Goal: Task Accomplishment & Management: Manage account settings

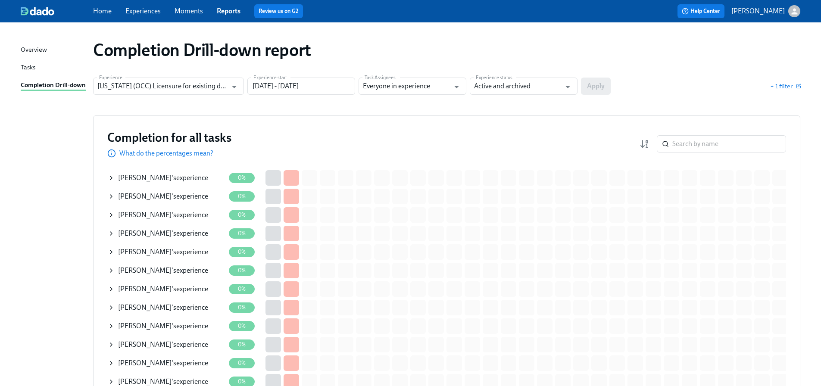
click at [380, 147] on div "Completion for all tasks What do the percentages mean? ​" at bounding box center [446, 144] width 679 height 28
click at [720, 149] on input "search" at bounding box center [729, 143] width 114 height 17
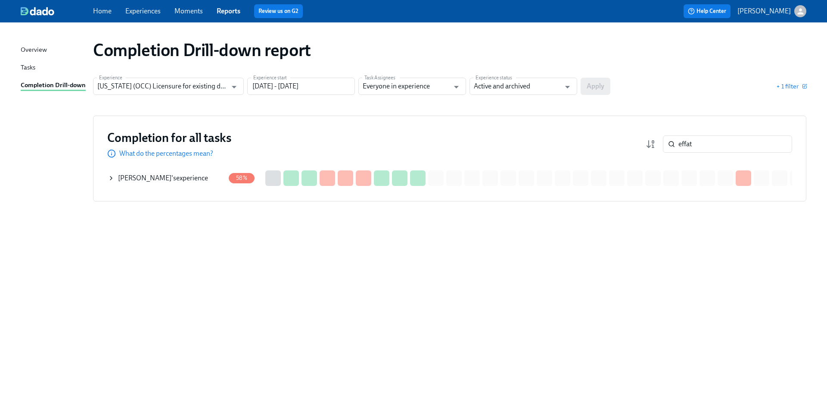
click at [149, 181] on span "Effat Ahmadi" at bounding box center [144, 178] width 53 height 8
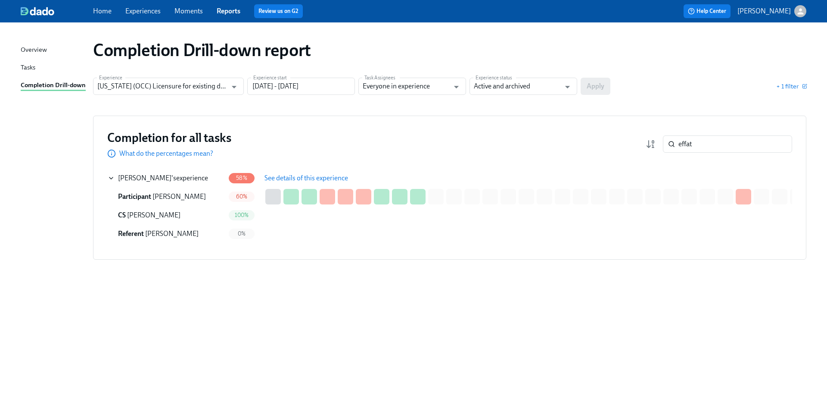
click at [303, 181] on span "See details of this experience" at bounding box center [307, 178] width 84 height 9
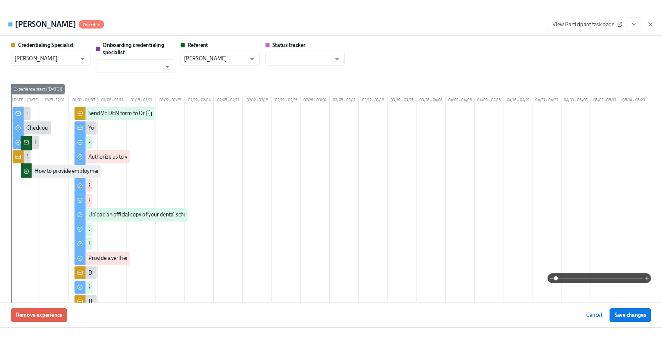
scroll to position [0, 172]
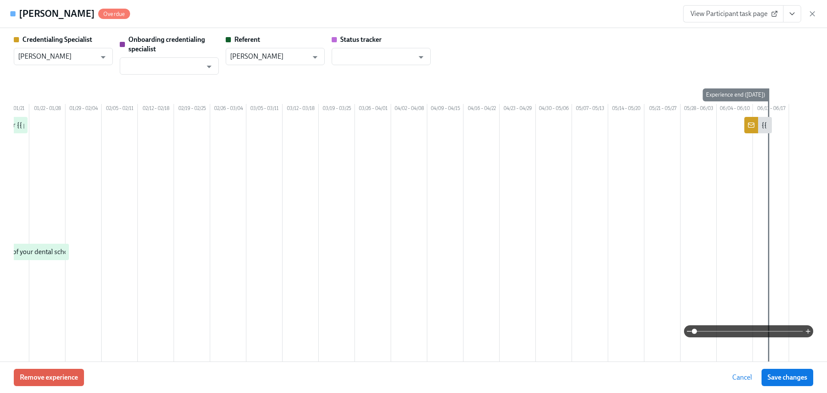
click at [788, 10] on button "View task page" at bounding box center [792, 13] width 18 height 17
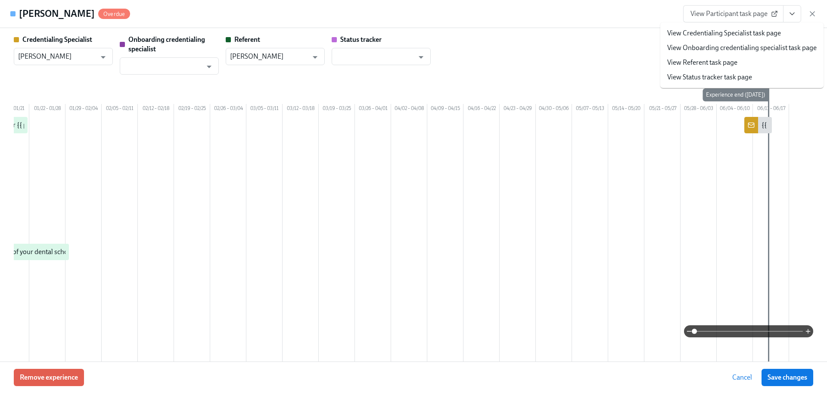
click at [754, 27] on li "View Credentialing Specialist task page" at bounding box center [741, 33] width 163 height 15
click at [751, 31] on link "View Credentialing Specialist task page" at bounding box center [724, 32] width 114 height 9
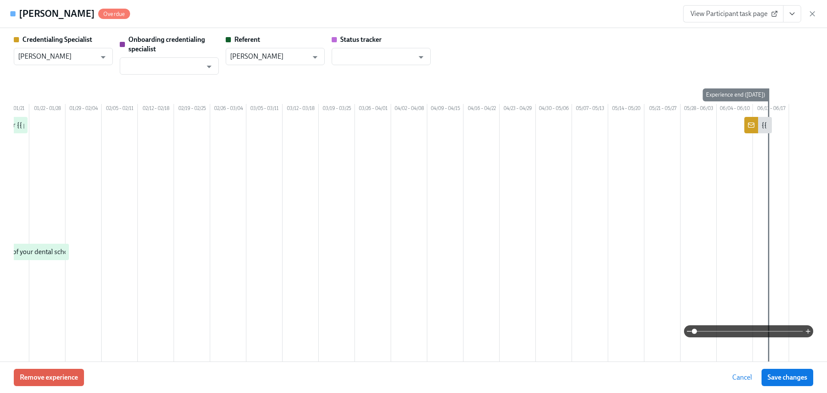
click at [814, 7] on div "View Participant task page" at bounding box center [750, 13] width 134 height 17
click at [814, 11] on icon "button" at bounding box center [812, 13] width 9 height 9
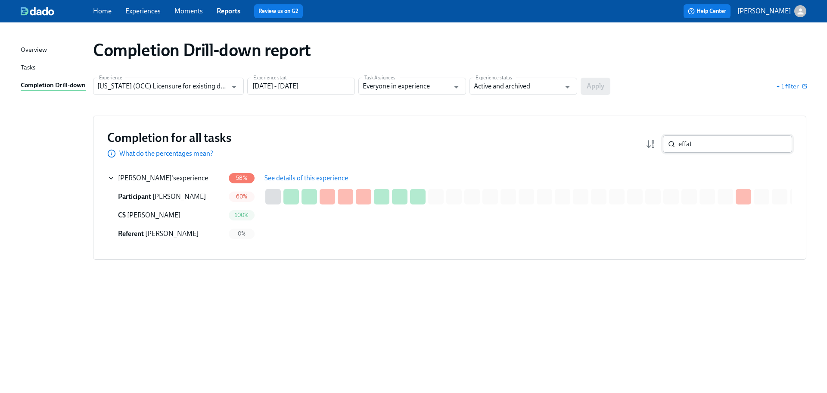
click at [709, 144] on input "effat" at bounding box center [736, 143] width 114 height 17
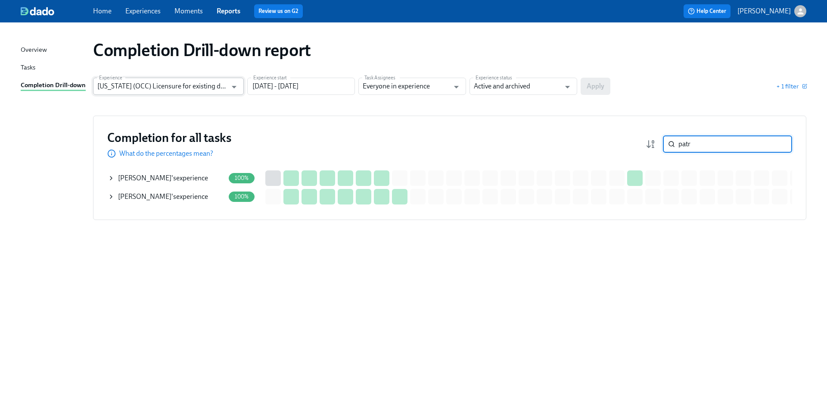
type input "patr"
click at [140, 87] on input "Illinois (OCC) Licensure for existing doctors" at bounding box center [162, 86] width 130 height 17
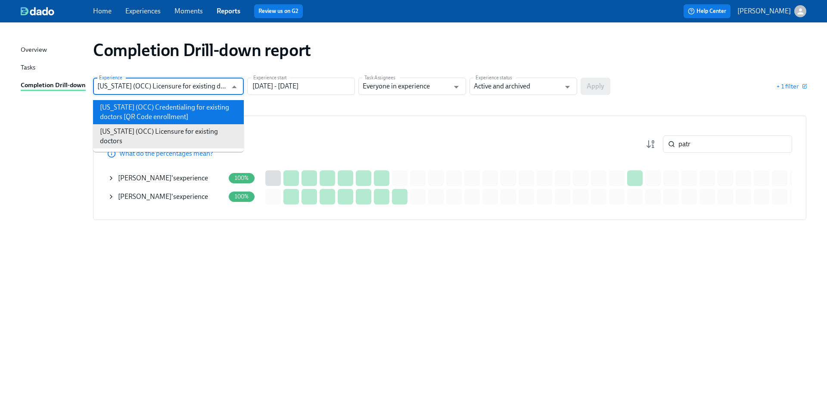
click at [160, 112] on li "Illinois (OCC) Credentialing for existing doctors [QR Code enrollment]" at bounding box center [168, 112] width 151 height 24
type input "Illinois (OCC) Credentialing for existing doctors [QR Code enrollment]"
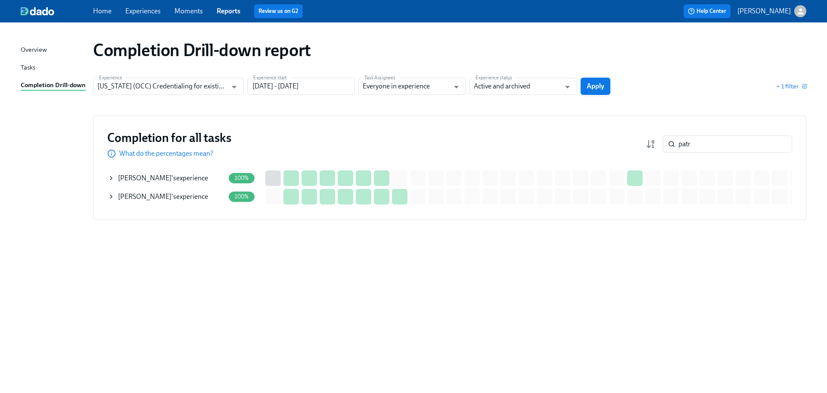
click at [595, 85] on span "Apply" at bounding box center [596, 86] width 18 height 9
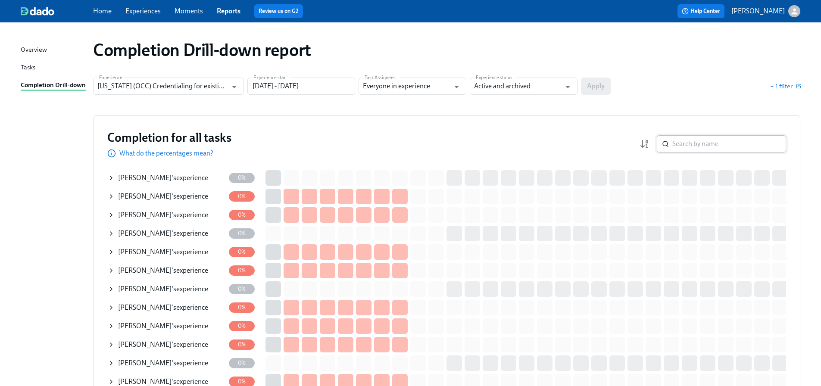
click at [679, 149] on input "search" at bounding box center [729, 143] width 114 height 17
type input "b"
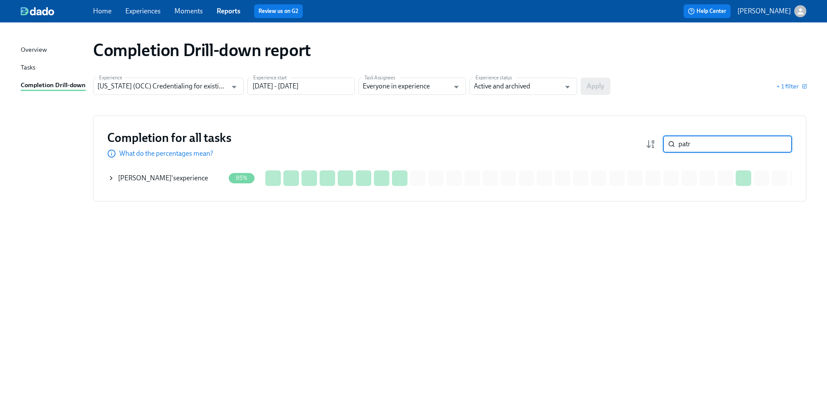
click at [162, 175] on div "P. Reyes 's experience" at bounding box center [163, 177] width 90 height 9
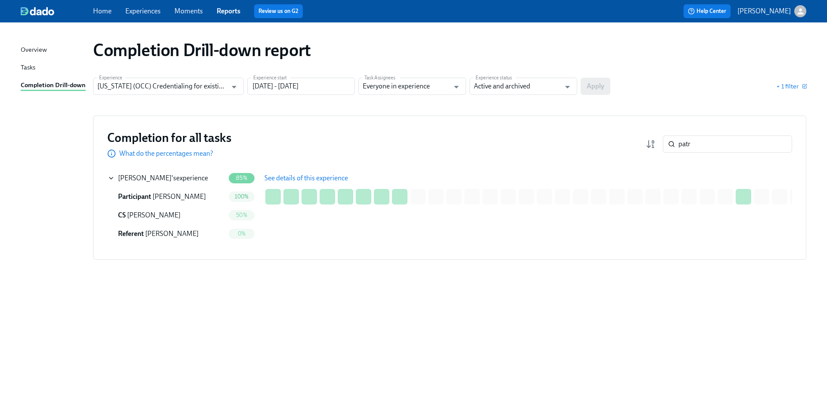
click at [288, 174] on span "See details of this experience" at bounding box center [307, 178] width 84 height 9
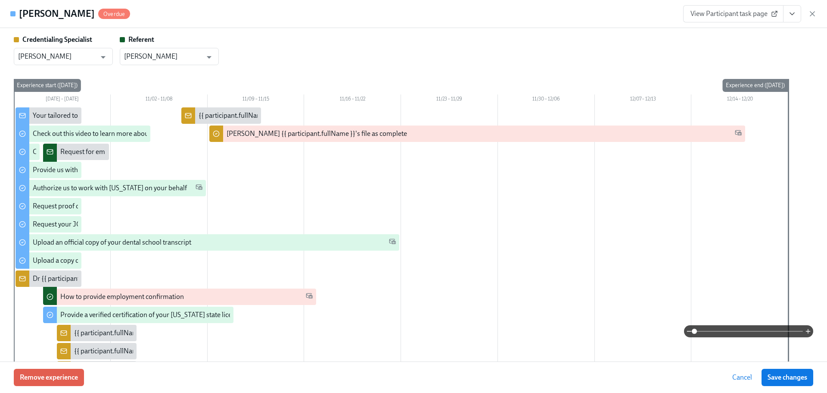
click at [792, 12] on icon "View task page" at bounding box center [792, 13] width 9 height 9
click at [759, 34] on link "View Credentialing Specialist task page" at bounding box center [742, 32] width 114 height 9
click at [808, 14] on icon "button" at bounding box center [812, 13] width 9 height 9
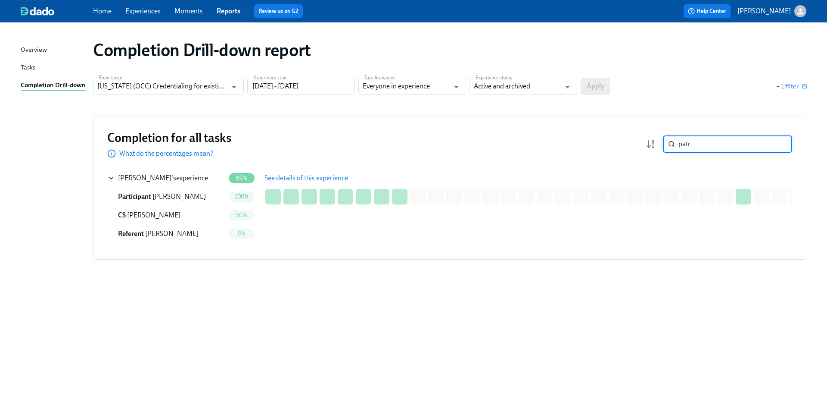
click at [698, 141] on input "patr" at bounding box center [736, 143] width 114 height 17
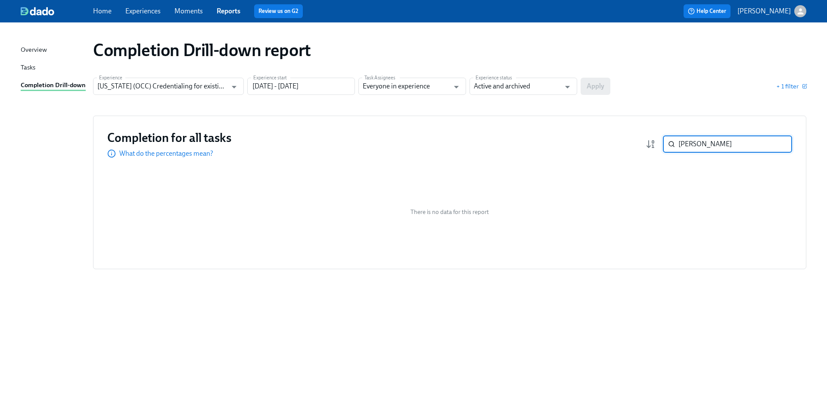
type input "bhan"
click at [206, 75] on div "Completion Drill-down report Experience Illinois (OCC) Credentialing for existi…" at bounding box center [414, 202] width 786 height 339
click at [209, 84] on input "Illinois (OCC) Credentialing for existing doctors [QR Code enrollment]" at bounding box center [162, 86] width 130 height 17
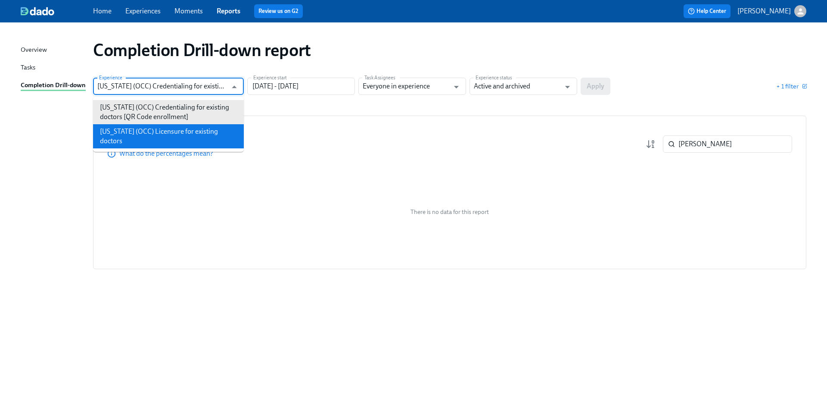
click at [208, 134] on li "Illinois (OCC) Licensure for existing doctors" at bounding box center [168, 136] width 151 height 24
type input "Illinois (OCC) Licensure for existing doctors"
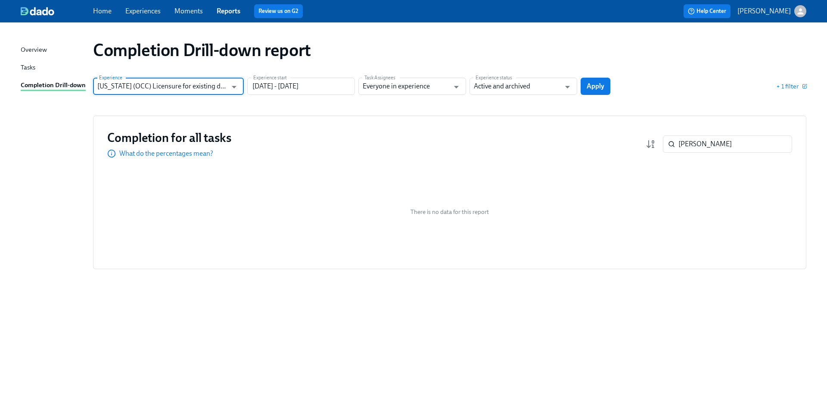
click at [589, 94] on button "Apply" at bounding box center [596, 86] width 30 height 17
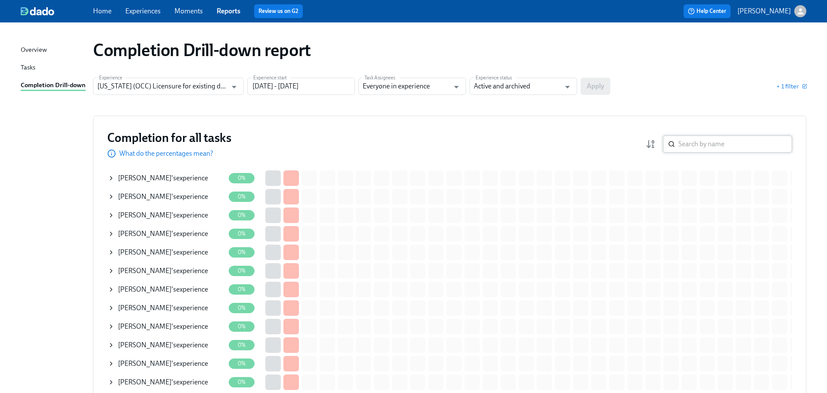
click at [694, 143] on input "search" at bounding box center [736, 143] width 114 height 17
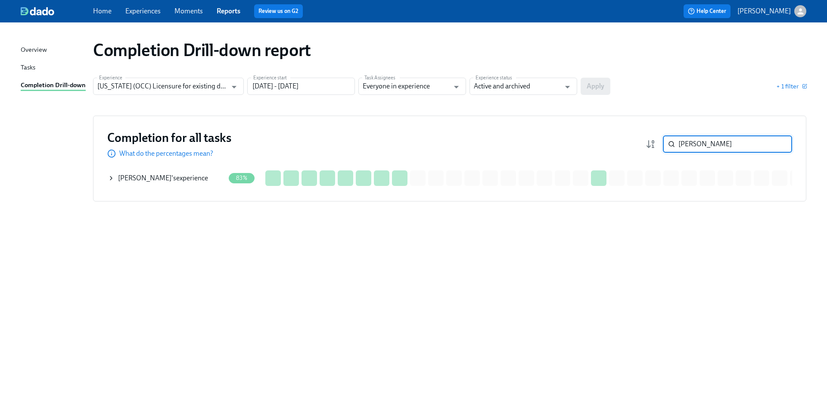
click at [138, 174] on span "sukhmandeep Bhandal" at bounding box center [144, 178] width 53 height 8
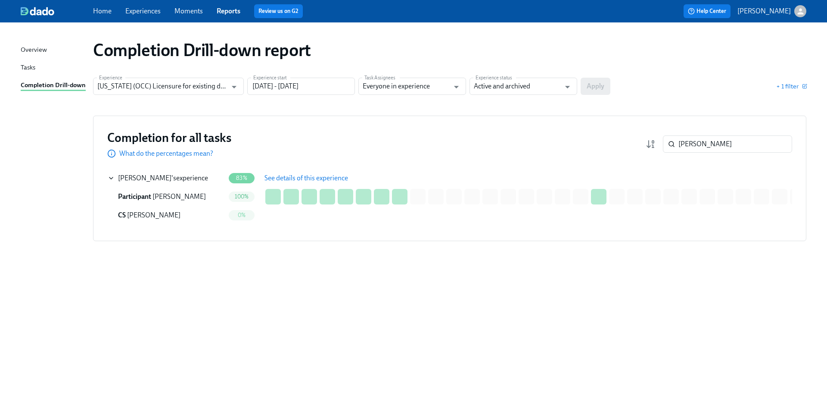
click at [304, 171] on button "See details of this experience" at bounding box center [307, 177] width 96 height 17
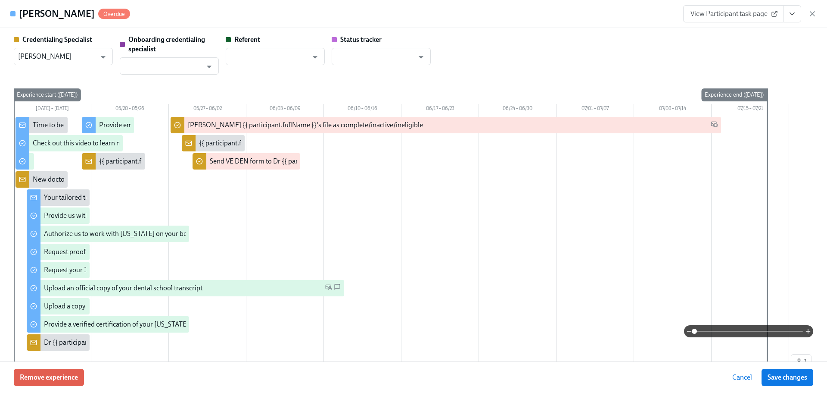
click at [795, 16] on icon "View task page" at bounding box center [792, 13] width 9 height 9
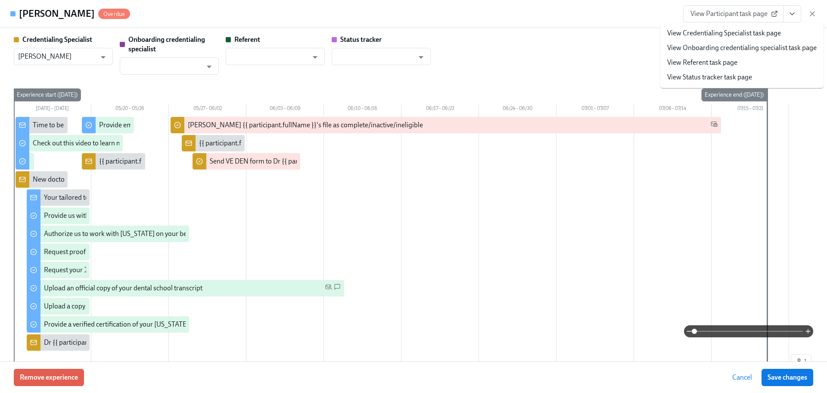
click at [778, 30] on link "View Credentialing Specialist task page" at bounding box center [724, 32] width 114 height 9
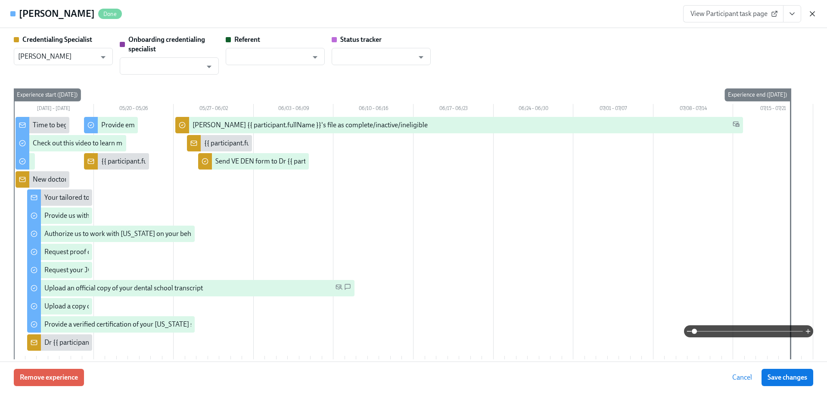
click at [810, 13] on icon "button" at bounding box center [812, 13] width 9 height 9
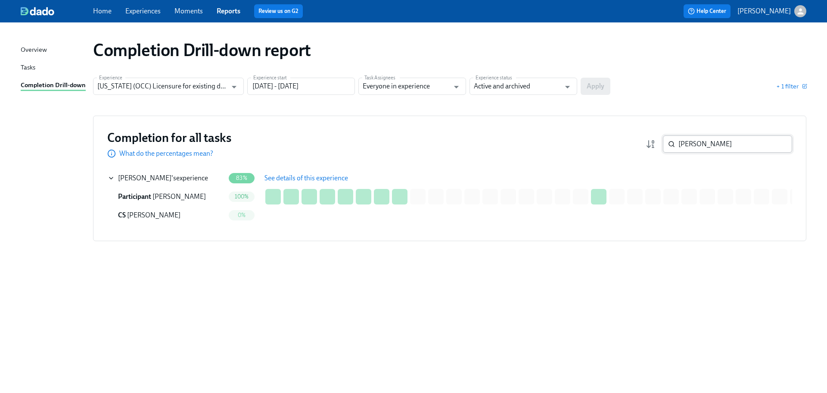
click at [707, 146] on input "bhandal" at bounding box center [736, 143] width 114 height 17
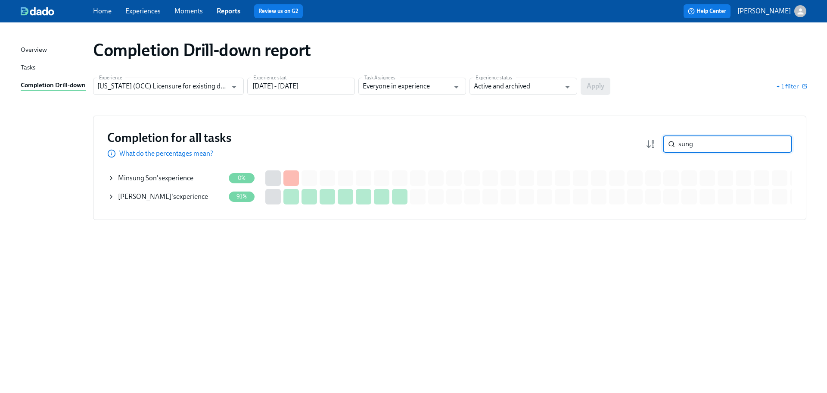
click at [143, 198] on span "David Sung" at bounding box center [144, 196] width 53 height 8
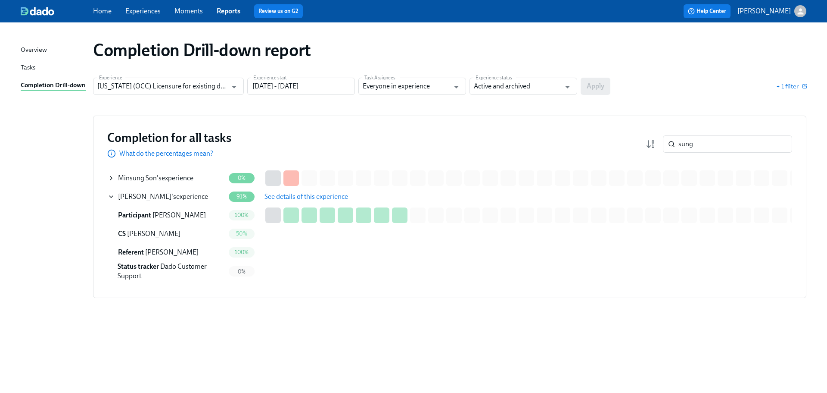
click at [312, 199] on span "See details of this experience" at bounding box center [307, 196] width 84 height 9
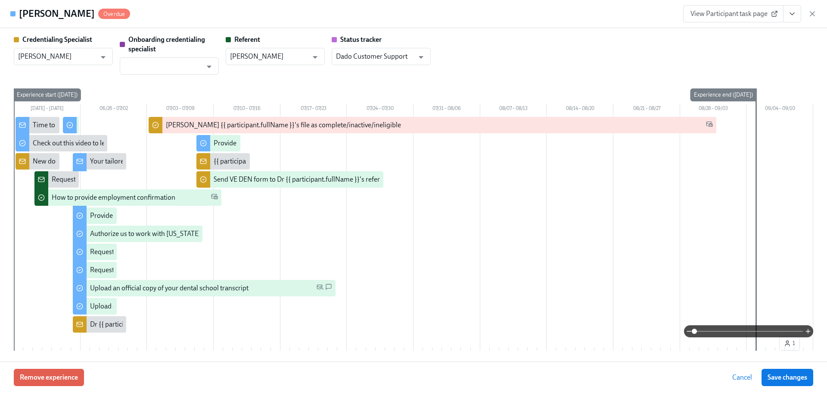
click at [794, 19] on button "View task page" at bounding box center [792, 13] width 18 height 17
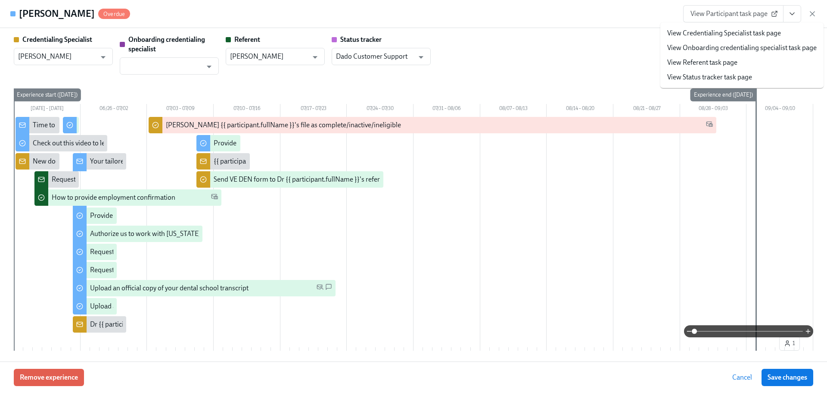
click at [754, 33] on link "View Credentialing Specialist task page" at bounding box center [724, 32] width 114 height 9
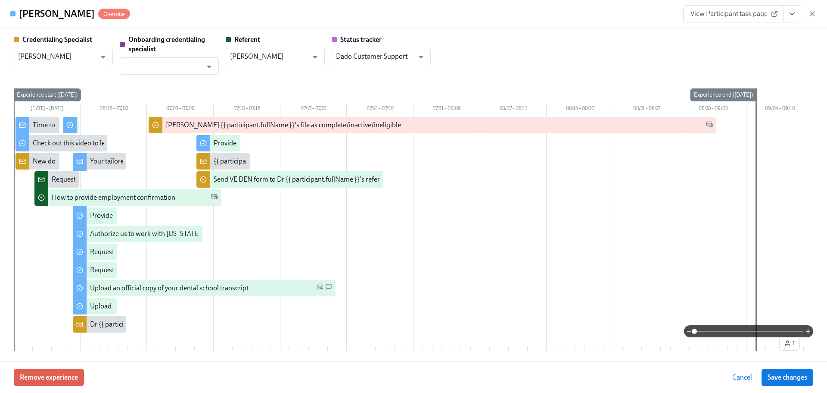
click at [793, 12] on icon "View task page" at bounding box center [792, 13] width 9 height 9
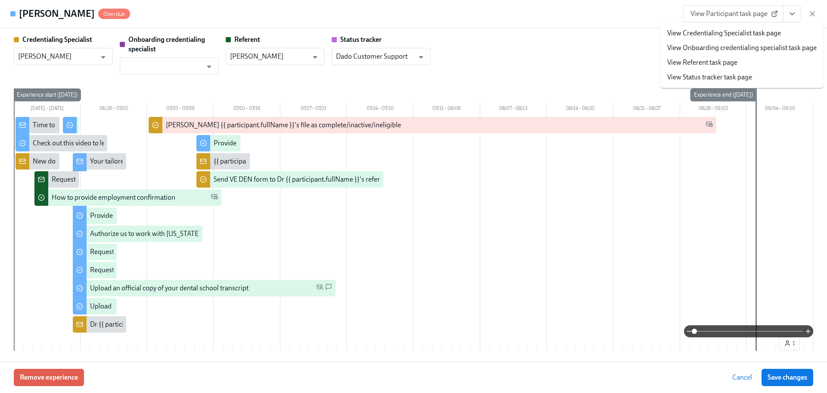
click at [736, 6] on link "View Participant task page" at bounding box center [733, 13] width 100 height 17
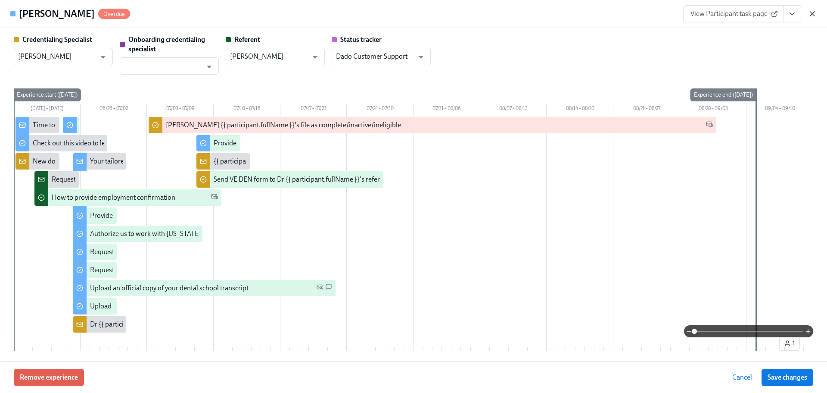
click at [810, 13] on icon "button" at bounding box center [812, 13] width 9 height 9
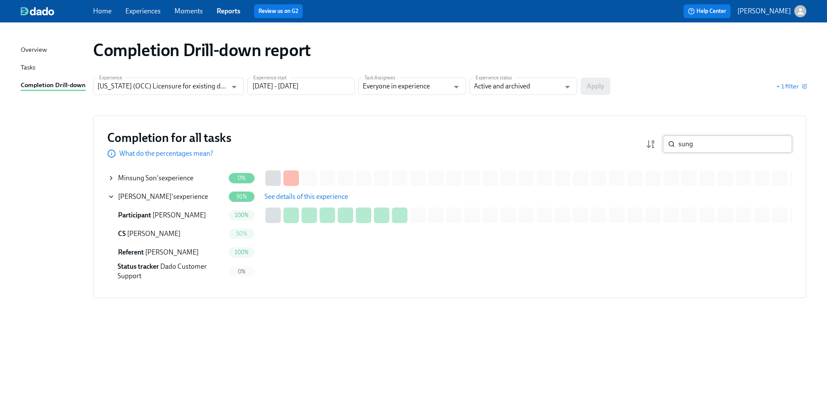
click at [688, 144] on input "sung" at bounding box center [736, 143] width 114 height 17
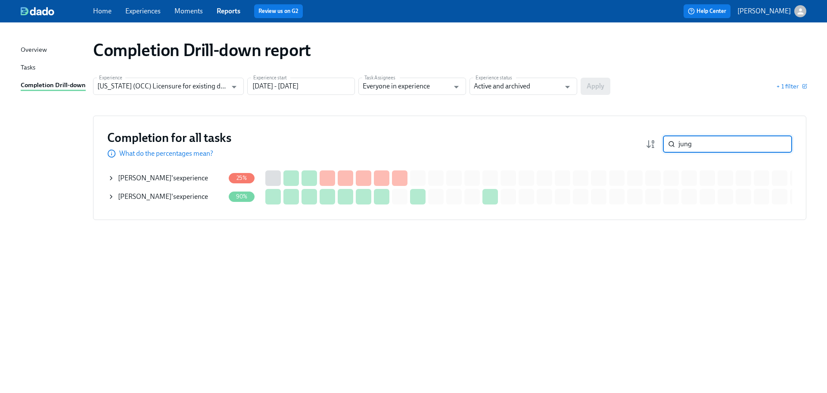
click at [151, 196] on span "David Jung" at bounding box center [144, 196] width 53 height 8
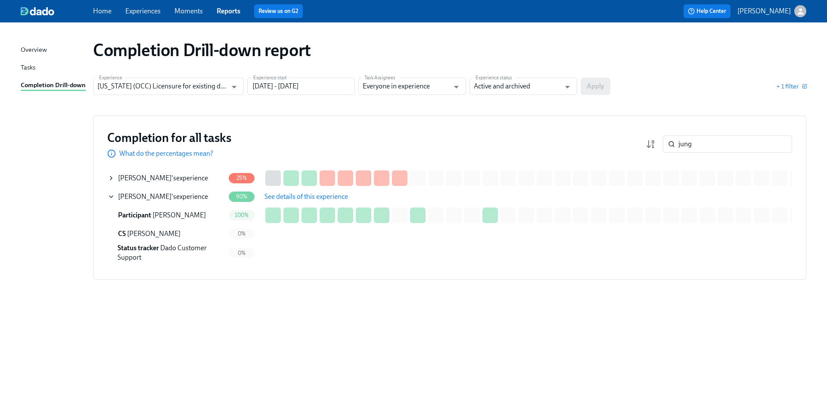
click at [280, 197] on span "See details of this experience" at bounding box center [307, 196] width 84 height 9
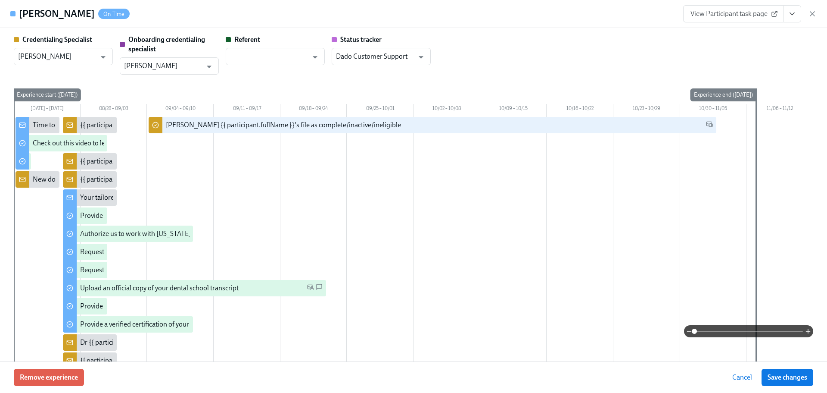
click at [764, 15] on span "View Participant task page" at bounding box center [734, 13] width 86 height 9
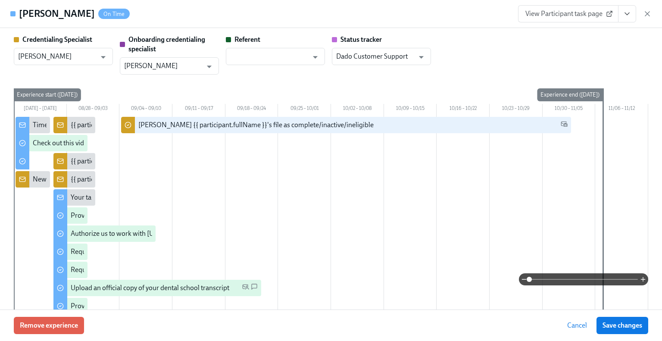
click at [559, 13] on span "View Participant task page" at bounding box center [568, 13] width 86 height 9
click at [646, 13] on icon "button" at bounding box center [647, 14] width 4 height 4
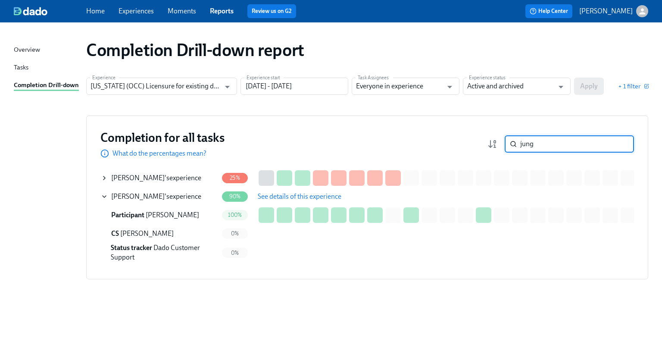
click at [534, 142] on input "jung" at bounding box center [577, 143] width 114 height 17
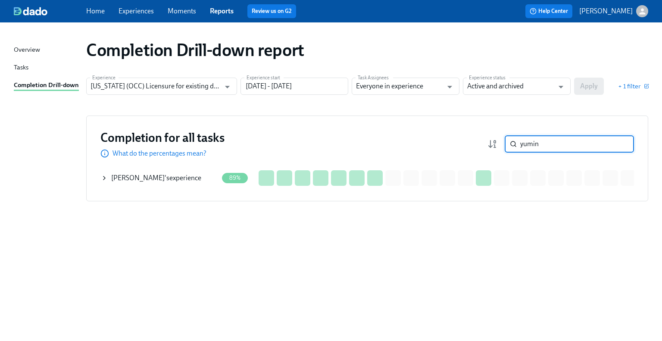
click at [157, 176] on div "Yumin Lee 's experience" at bounding box center [156, 177] width 90 height 9
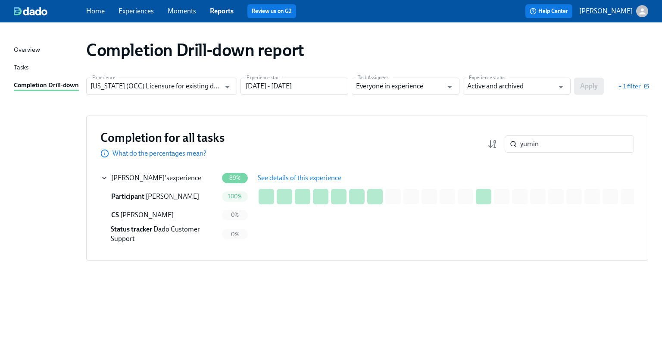
click at [277, 174] on span "See details of this experience" at bounding box center [300, 178] width 84 height 9
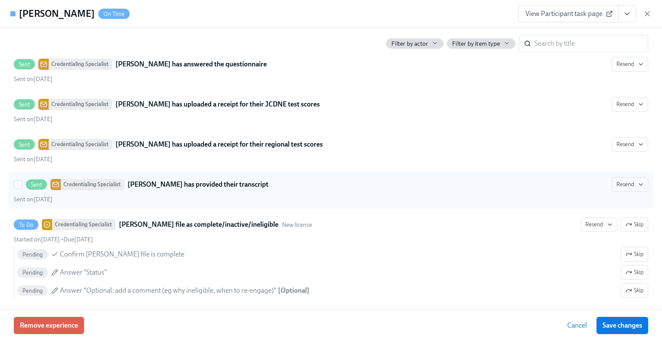
scroll to position [1737, 0]
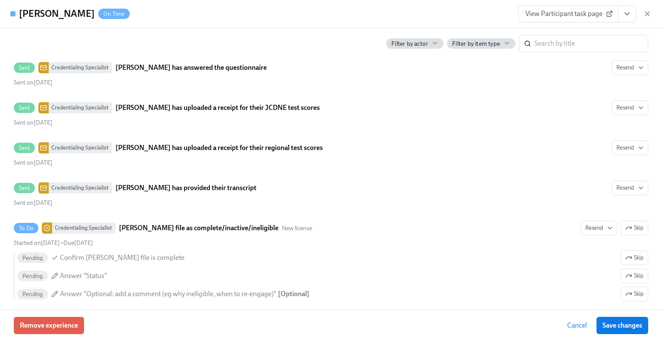
click at [555, 13] on span "View Participant task page" at bounding box center [568, 13] width 86 height 9
click at [646, 15] on icon "button" at bounding box center [647, 14] width 4 height 4
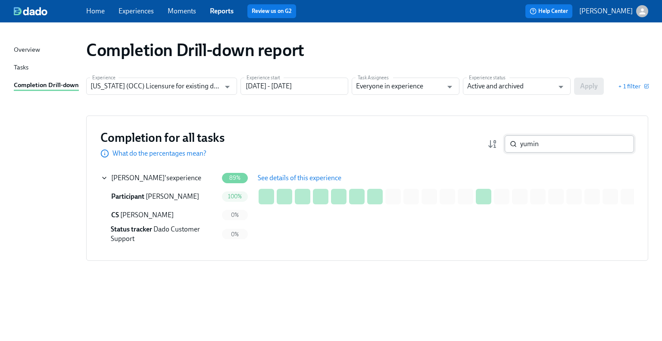
click at [552, 142] on input "yumin" at bounding box center [577, 143] width 114 height 17
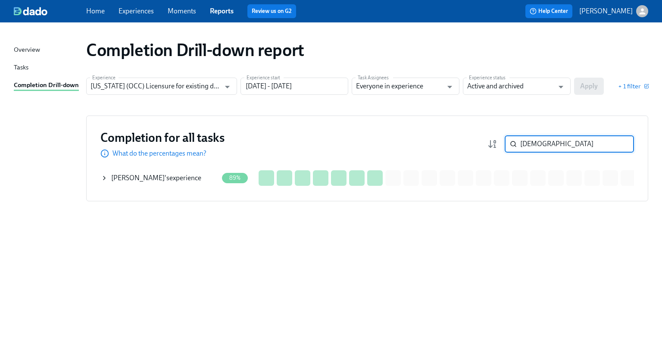
type input "farida"
click at [183, 181] on div "Farida Sewielam 's experience" at bounding box center [156, 177] width 90 height 9
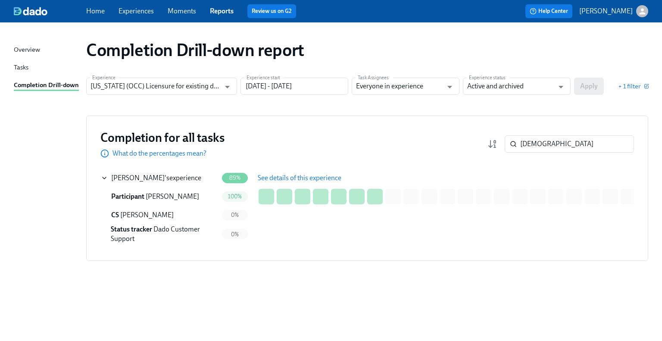
click at [293, 180] on span "See details of this experience" at bounding box center [300, 178] width 84 height 9
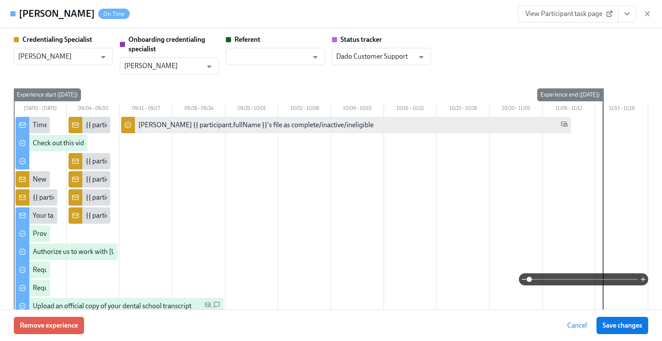
click at [625, 21] on button "View task page" at bounding box center [627, 13] width 18 height 17
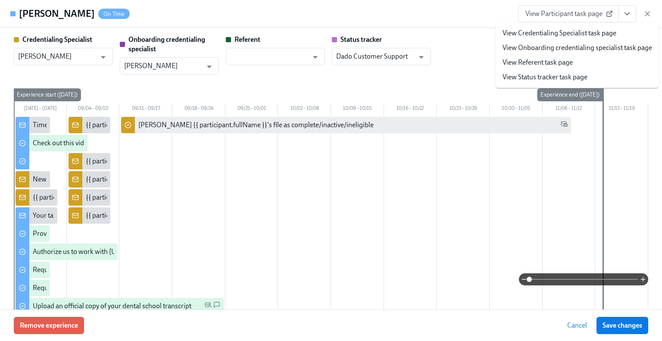
click at [621, 31] on li "View Credentialing Specialist task page" at bounding box center [576, 33] width 163 height 15
click at [526, 32] on link "View Credentialing Specialist task page" at bounding box center [559, 32] width 114 height 9
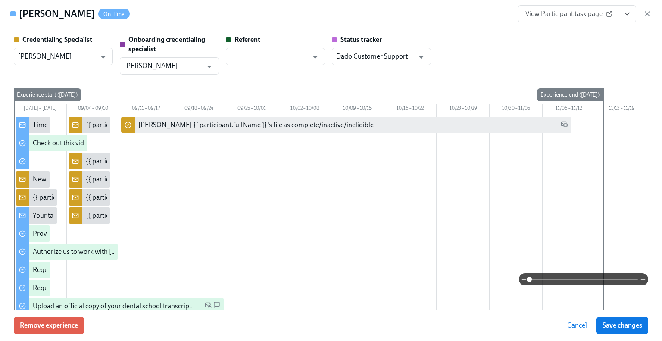
click at [632, 14] on button "View task page" at bounding box center [627, 13] width 18 height 17
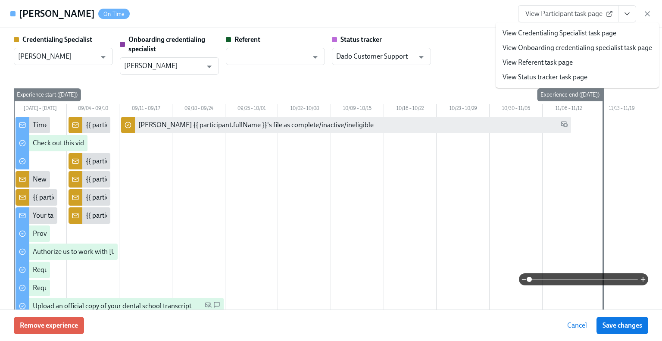
click at [566, 17] on span "View Participant task page" at bounding box center [568, 13] width 86 height 9
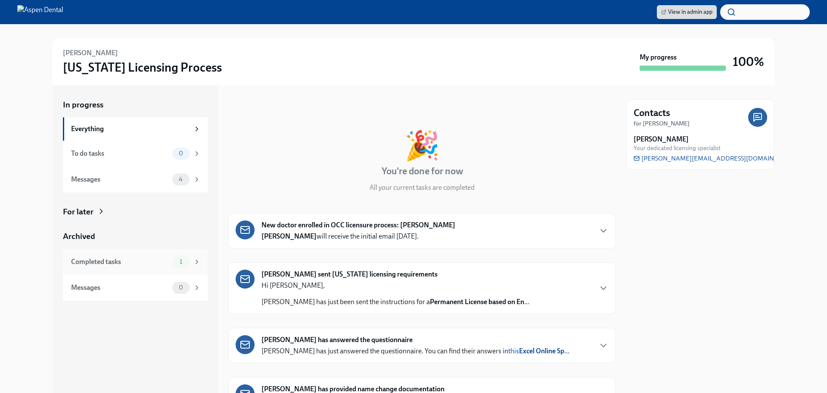
click at [156, 270] on div "Completed tasks 1" at bounding box center [135, 262] width 145 height 26
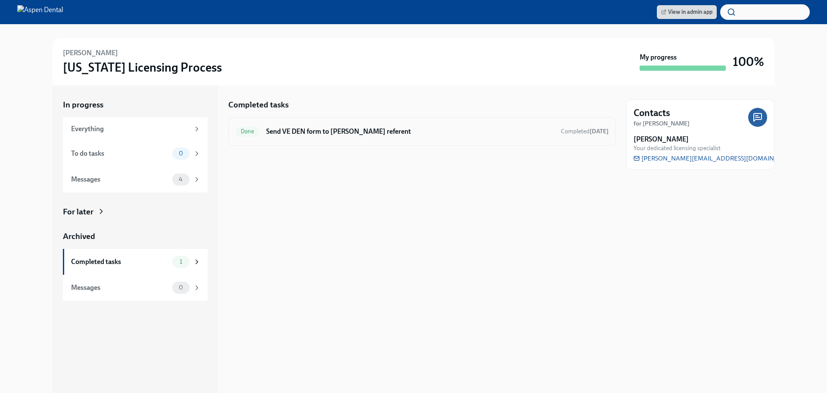
click at [379, 133] on h6 "Send VE DEN form to Dr Effat Ahmadi's referent" at bounding box center [410, 131] width 288 height 9
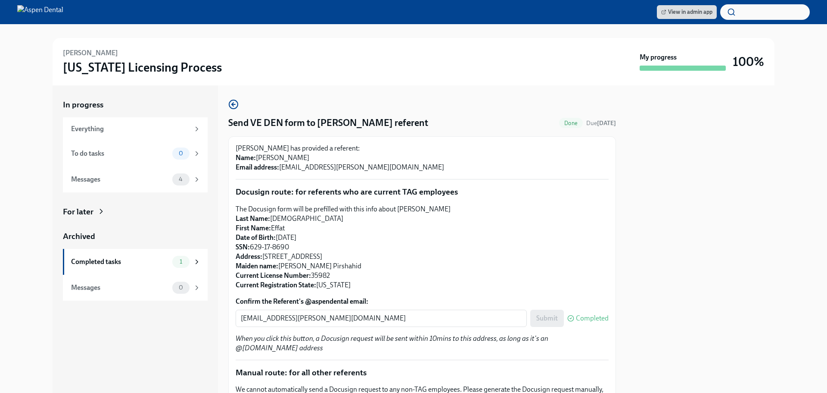
click at [383, 256] on p "The Docusign form will be prefilled with this info about Dr Effat Ahmadi Last N…" at bounding box center [422, 246] width 373 height 85
drag, startPoint x: 383, startPoint y: 256, endPoint x: 264, endPoint y: 257, distance: 118.5
click at [264, 257] on p "The Docusign form will be prefilled with this info about Dr Effat Ahmadi Last N…" at bounding box center [422, 246] width 373 height 85
copy p "3326 Ellesborough Ln, Spring, TX, 77388"
click at [307, 265] on p "The Docusign form will be prefilled with this info about Dr Effat Ahmadi Last N…" at bounding box center [422, 246] width 373 height 85
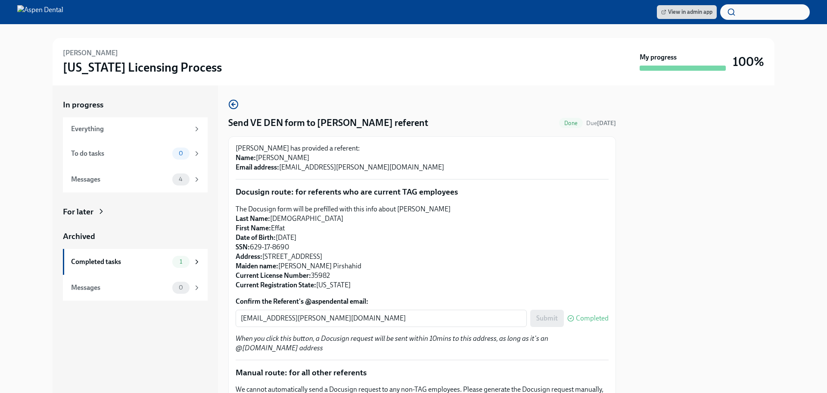
drag, startPoint x: 297, startPoint y: 266, endPoint x: 367, endPoint y: 267, distance: 70.2
click at [367, 267] on p "The Docusign form will be prefilled with this info about Dr Effat Ahmadi Last N…" at bounding box center [422, 246] width 373 height 85
copy p "Ebrahimzadeh Pirshahid"
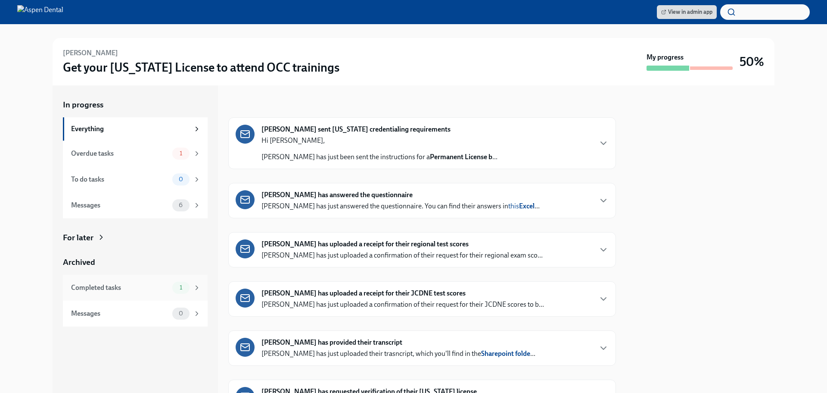
click at [115, 287] on div "Completed tasks" at bounding box center [120, 287] width 98 height 9
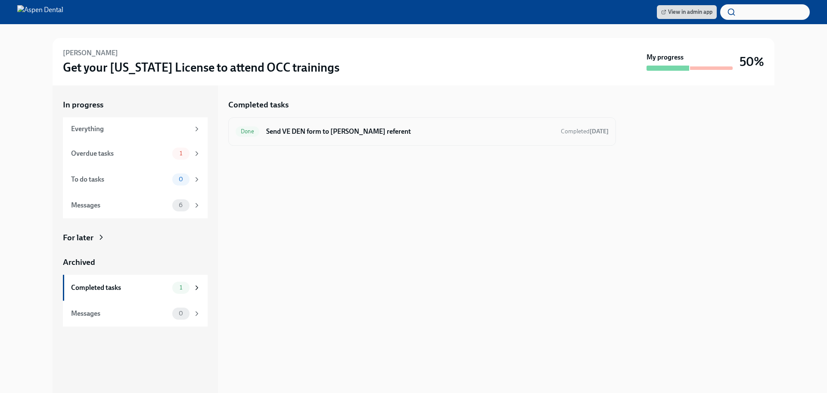
click at [333, 132] on h6 "Send VE DEN form to Dr Patricia Beatrix Reyes's referent" at bounding box center [410, 131] width 288 height 9
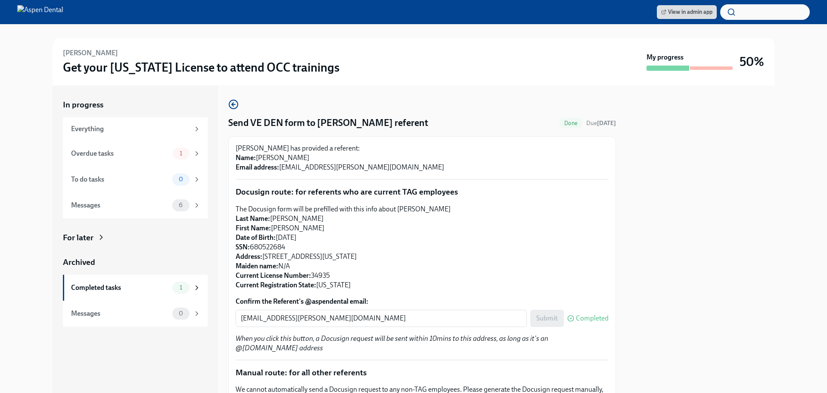
click at [438, 254] on p "The Docusign form will be prefilled with this info about Dr Patricia Beatrix Re…" at bounding box center [422, 246] width 373 height 85
drag, startPoint x: 438, startPoint y: 255, endPoint x: 264, endPoint y: 254, distance: 174.5
click at [264, 254] on p "The Docusign form will be prefilled with this info about Dr Patricia Beatrix Re…" at bounding box center [422, 246] width 373 height 85
copy p "21626 Stonewall Pkwy, Apt 3320, San Antonio, Texas, 78256"
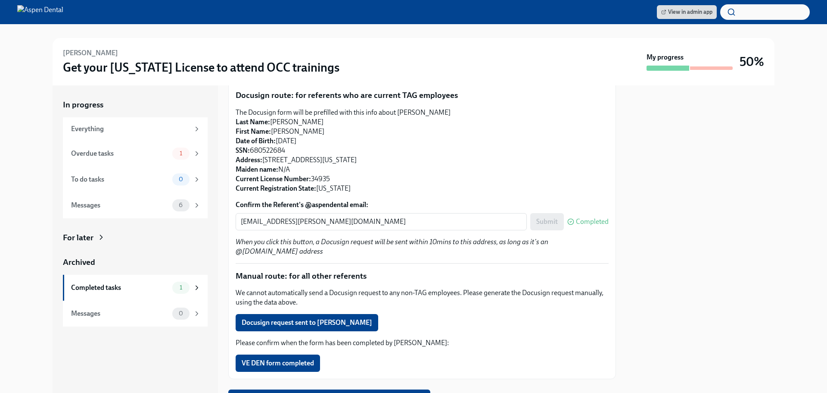
scroll to position [129, 0]
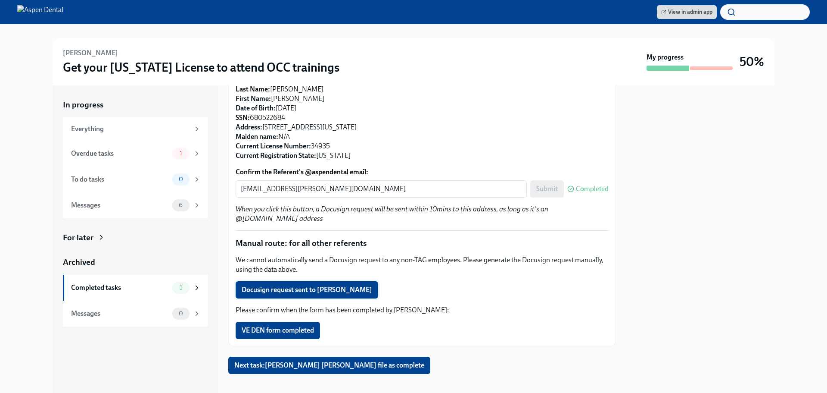
click at [338, 293] on span "Docusign request sent to Alyssa Yates" at bounding box center [307, 289] width 131 height 9
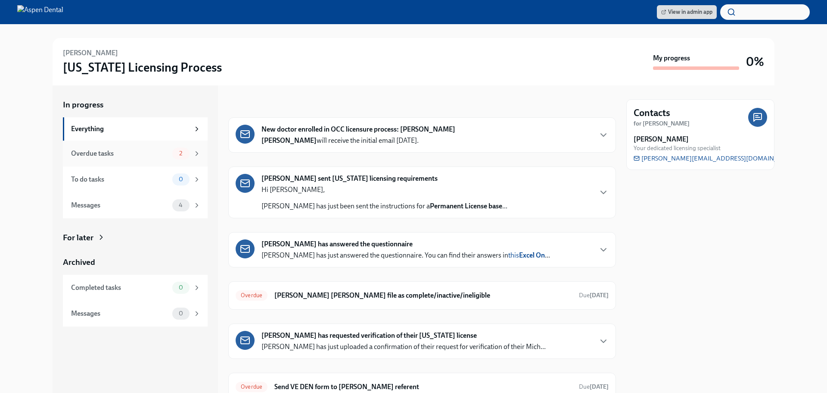
click at [115, 149] on div "Overdue tasks" at bounding box center [120, 153] width 98 height 9
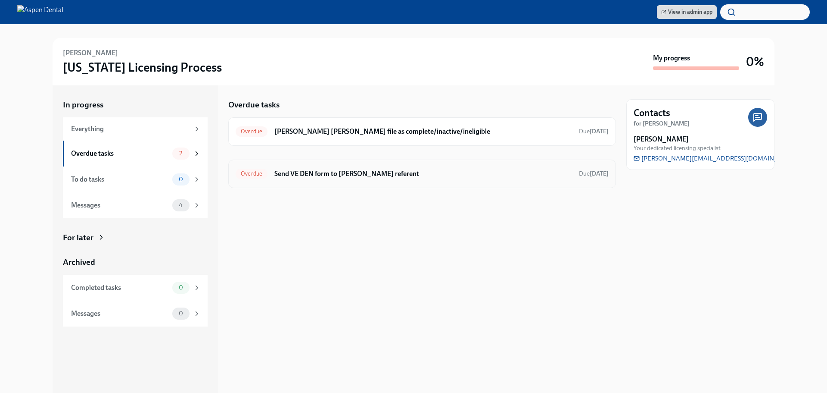
click at [422, 174] on h6 "Send VE DEN form to [PERSON_NAME] referent" at bounding box center [423, 173] width 298 height 9
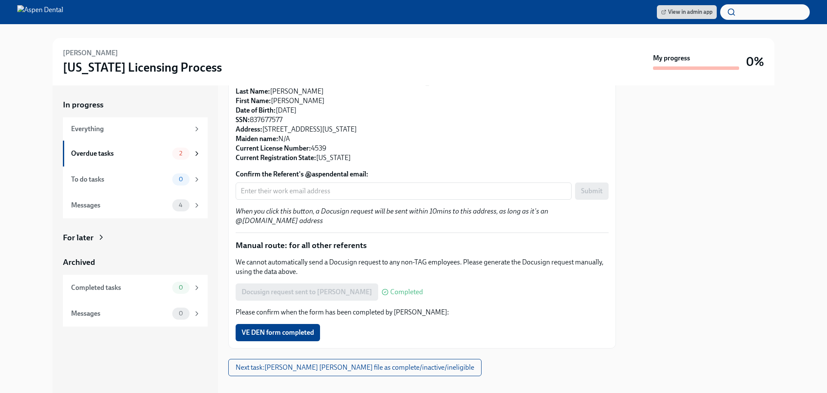
scroll to position [138, 0]
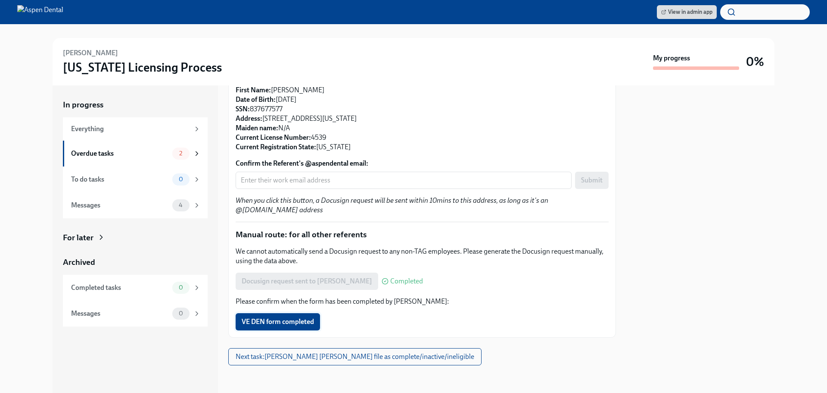
click at [302, 321] on span "VE DEN form completed" at bounding box center [278, 321] width 72 height 9
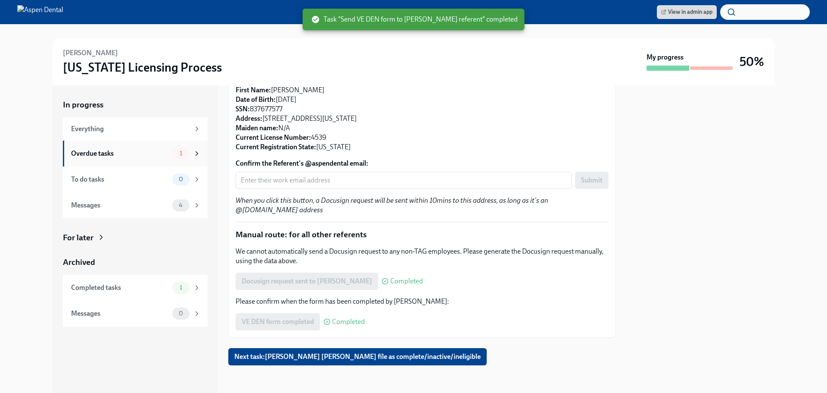
click at [134, 151] on div "Overdue tasks" at bounding box center [120, 153] width 98 height 9
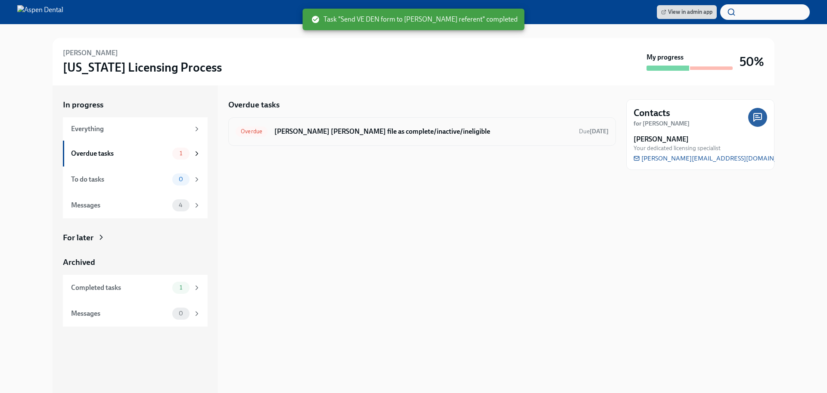
click at [353, 139] on div "Overdue Mark sukhmandeep Bhandal's file as complete/inactive/ineligible Due Jul…" at bounding box center [422, 131] width 388 height 28
click at [358, 134] on h6 "Mark sukhmandeep Bhandal's file as complete/inactive/ineligible" at bounding box center [423, 131] width 298 height 9
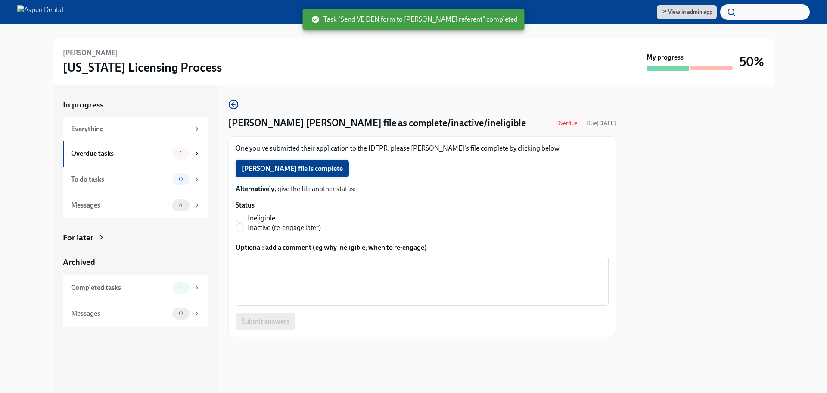
click at [343, 170] on span "sukhmandeep Bhandal's file is complete" at bounding box center [292, 168] width 101 height 9
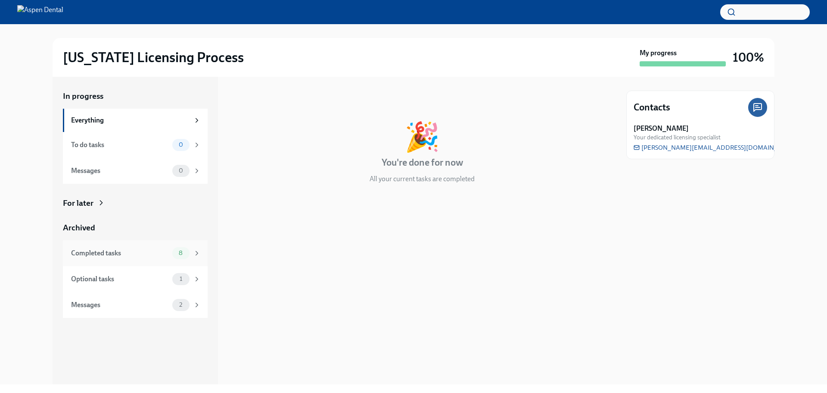
click at [162, 255] on div "Completed tasks" at bounding box center [120, 252] width 98 height 9
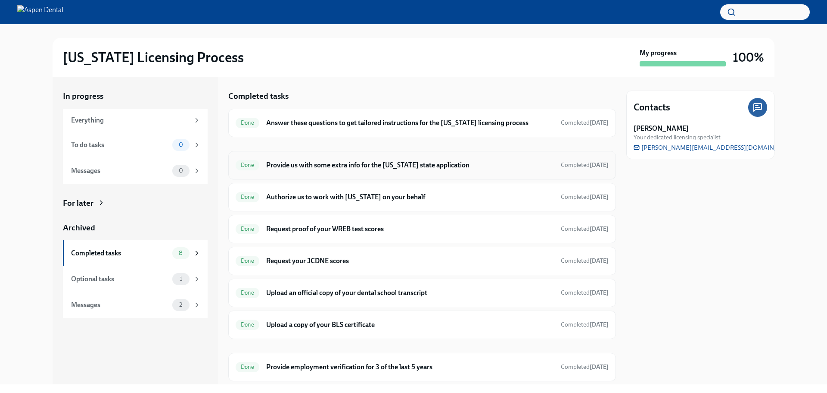
click at [321, 162] on h6 "Provide us with some extra info for the [US_STATE] state application" at bounding box center [410, 164] width 288 height 9
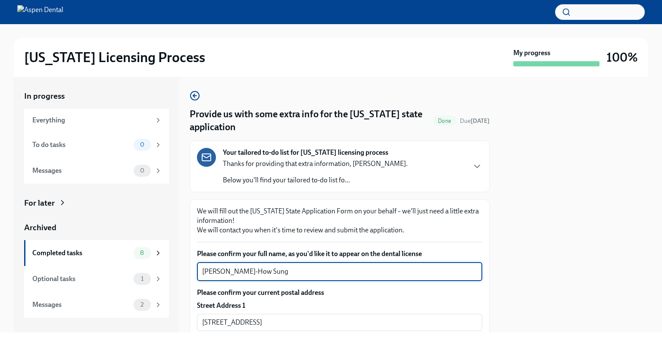
drag, startPoint x: 262, startPoint y: 268, endPoint x: 175, endPoint y: 264, distance: 86.7
click at [175, 264] on div "In progress Everything To do tasks 0 Messages 0 For later Archived Completed ta…" at bounding box center [331, 204] width 634 height 255
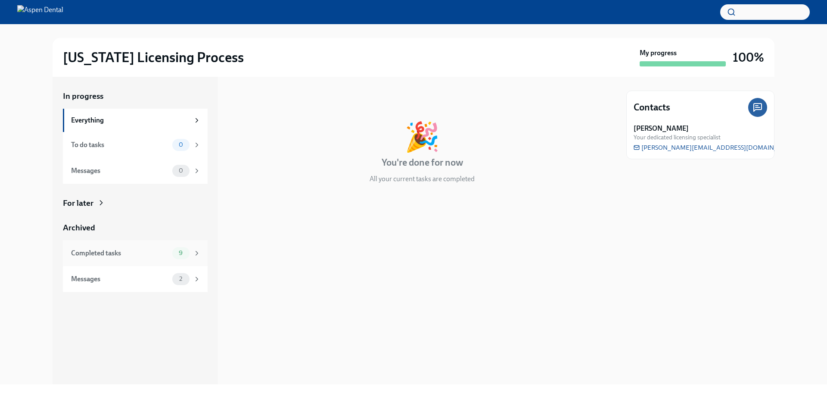
click at [128, 253] on div "Completed tasks" at bounding box center [120, 252] width 98 height 9
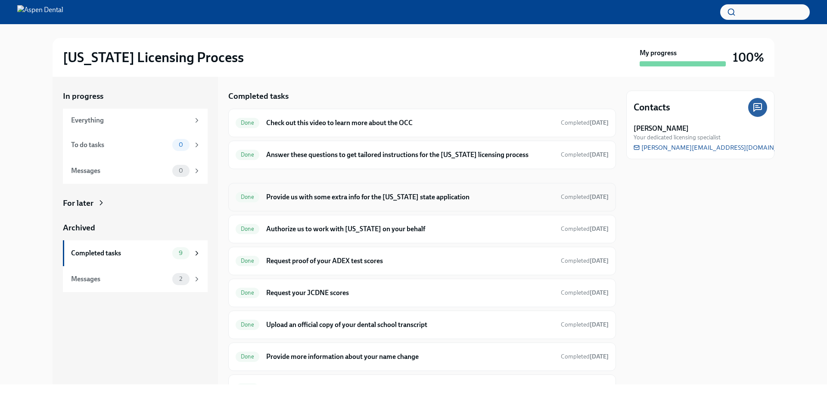
click at [400, 195] on h6 "Provide us with some extra info for the [US_STATE] state application" at bounding box center [410, 196] width 288 height 9
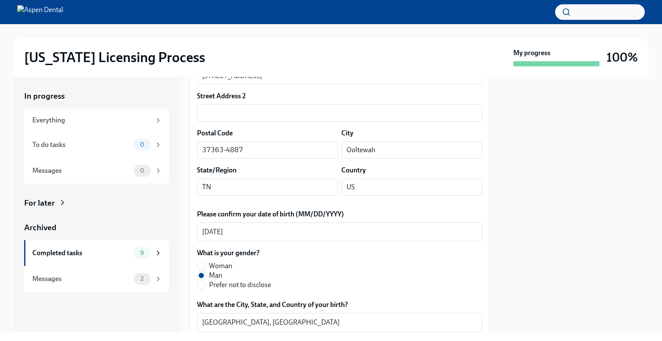
scroll to position [129, 0]
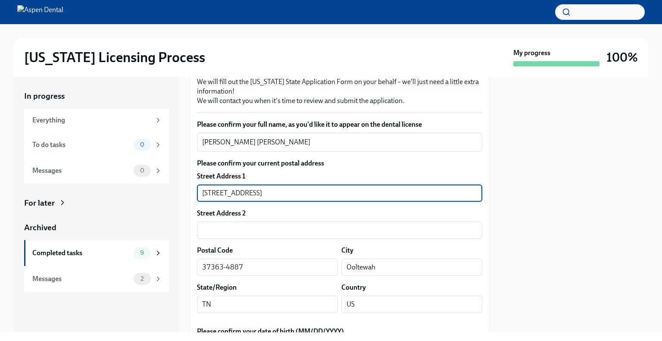
drag, startPoint x: 263, startPoint y: 191, endPoint x: 205, endPoint y: 196, distance: 58.8
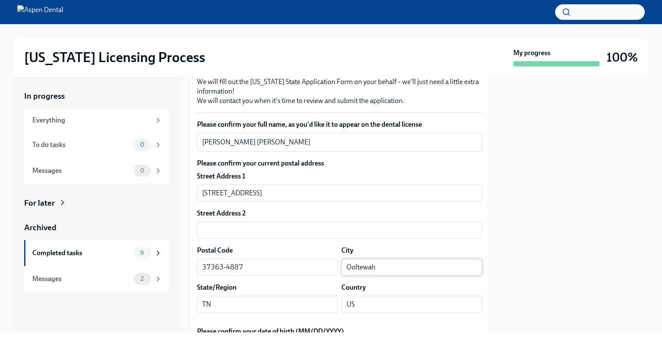
click at [358, 265] on input "Ooltewah" at bounding box center [411, 267] width 141 height 17
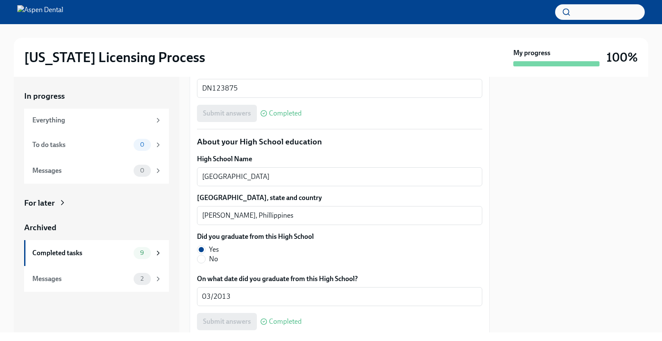
scroll to position [603, 0]
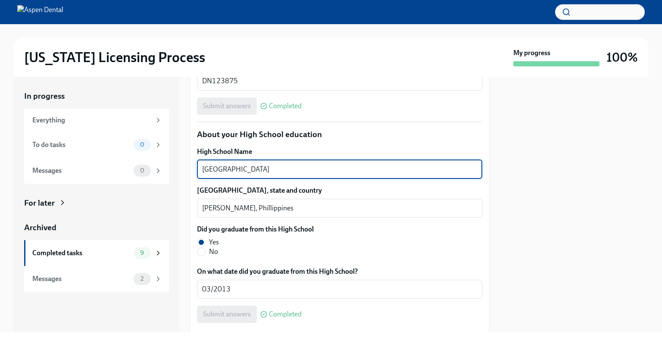
drag, startPoint x: 295, startPoint y: 166, endPoint x: 193, endPoint y: 171, distance: 102.2
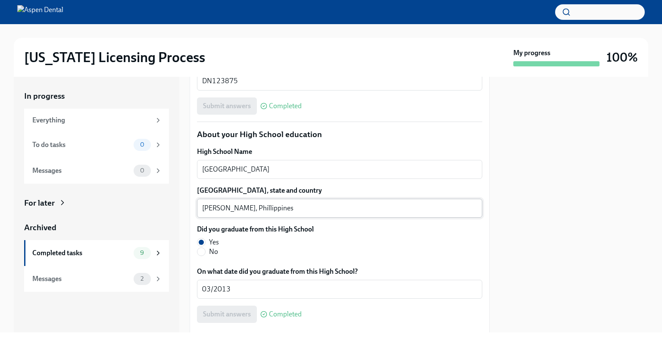
click at [210, 206] on textarea "Silang, Phillippines" at bounding box center [339, 208] width 275 height 10
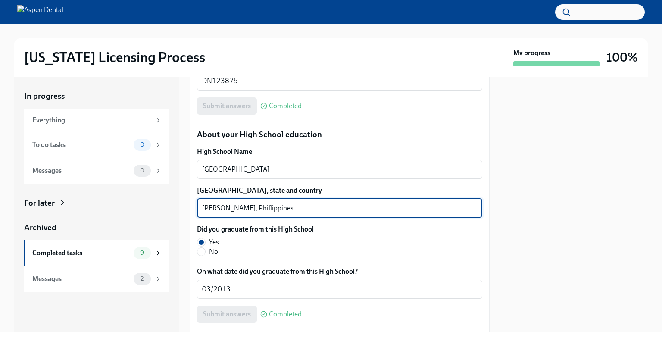
click at [210, 206] on textarea "Silang, Phillippines" at bounding box center [339, 208] width 275 height 10
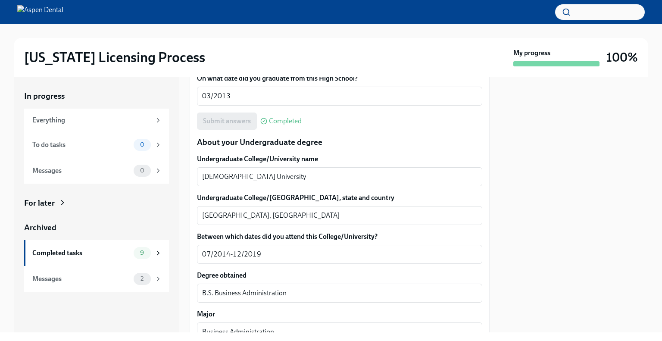
scroll to position [819, 0]
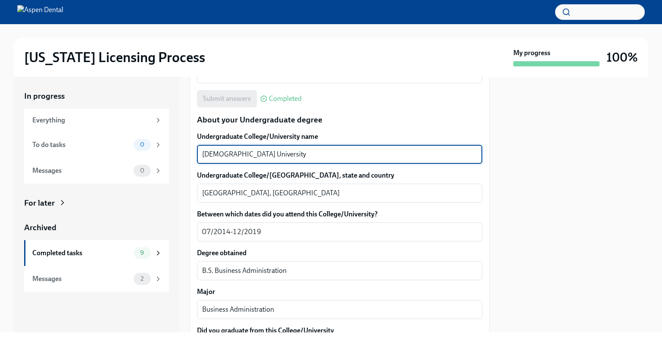
drag, startPoint x: 305, startPoint y: 155, endPoint x: 191, endPoint y: 156, distance: 113.8
click at [191, 156] on div "We will fill out the Illinois State Application Form on your behalf – we'll jus…" at bounding box center [340, 345] width 300 height 1931
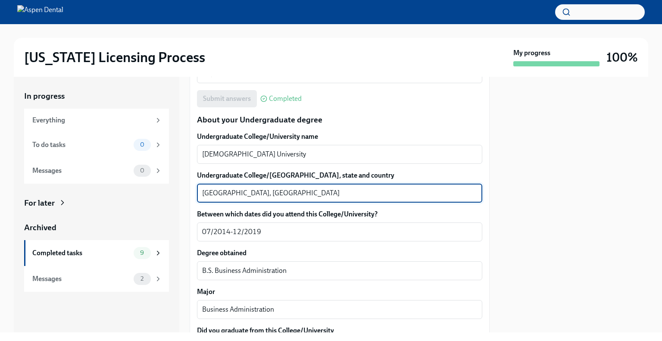
click at [215, 195] on textarea "Collegedale, TN" at bounding box center [339, 193] width 275 height 10
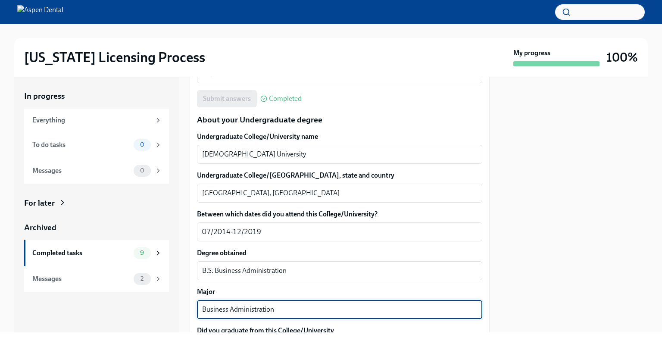
drag, startPoint x: 246, startPoint y: 304, endPoint x: 200, endPoint y: 306, distance: 46.6
click at [193, 305] on div "We will fill out the Illinois State Application Form on your behalf – we'll jus…" at bounding box center [340, 345] width 300 height 1931
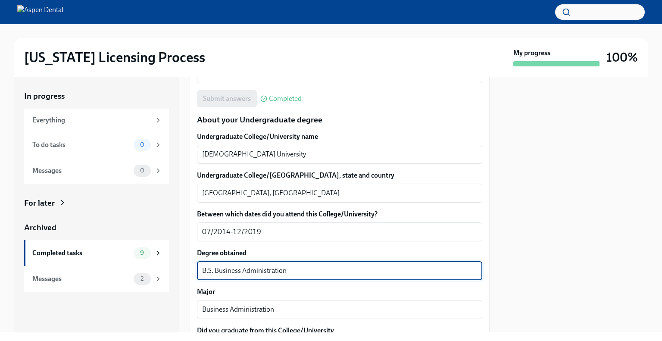
drag, startPoint x: 212, startPoint y: 268, endPoint x: 196, endPoint y: 272, distance: 16.1
click at [195, 272] on div "We will fill out the Illinois State Application Form on your behalf – we'll jus…" at bounding box center [340, 345] width 300 height 1931
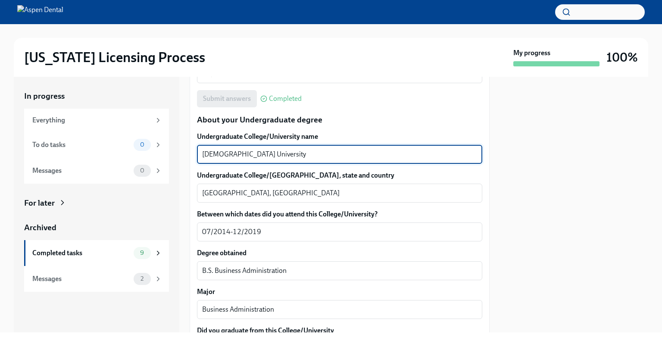
drag, startPoint x: 316, startPoint y: 158, endPoint x: 210, endPoint y: 156, distance: 106.5
click at [210, 156] on textarea "Southern Adventist University" at bounding box center [339, 154] width 275 height 10
click at [215, 156] on textarea "Southern Adventist University" at bounding box center [339, 154] width 275 height 10
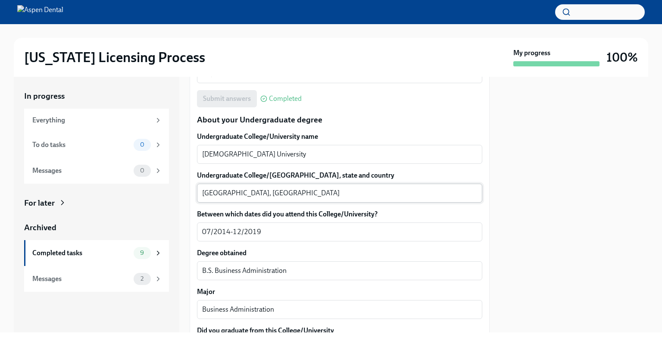
click at [212, 193] on textarea "Collegedale, TN" at bounding box center [339, 193] width 275 height 10
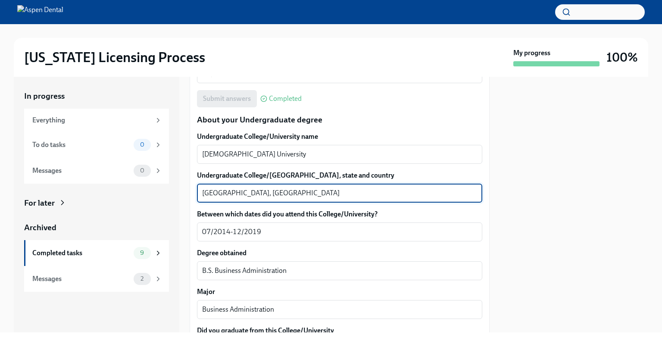
click at [212, 193] on textarea "Collegedale, TN" at bounding box center [339, 193] width 275 height 10
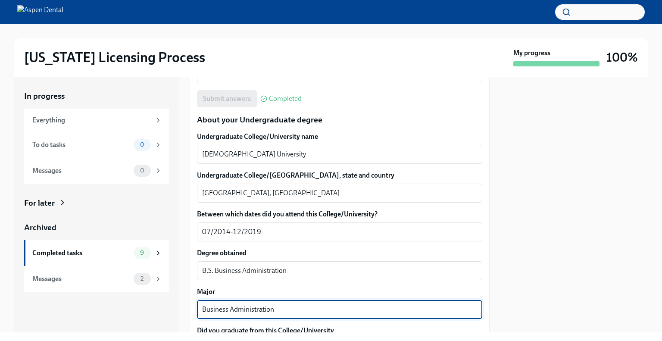
drag, startPoint x: 260, startPoint y: 308, endPoint x: 186, endPoint y: 309, distance: 74.1
click at [186, 309] on div "In progress Everything To do tasks 0 Messages 0 For later Archived Completed ta…" at bounding box center [331, 204] width 634 height 255
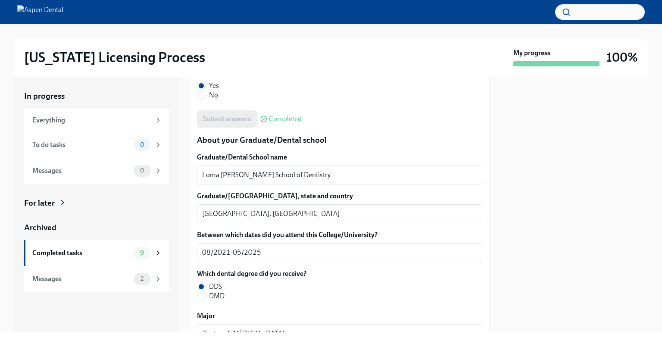
scroll to position [1077, 0]
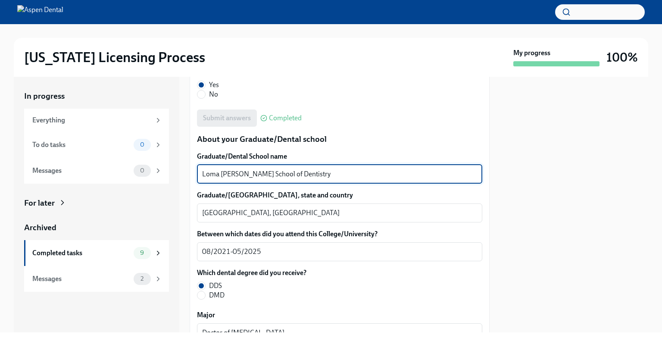
drag, startPoint x: 296, startPoint y: 174, endPoint x: 183, endPoint y: 180, distance: 113.9
click at [183, 180] on div "In progress Everything To do tasks 0 Messages 0 For later Archived Completed ta…" at bounding box center [331, 204] width 634 height 255
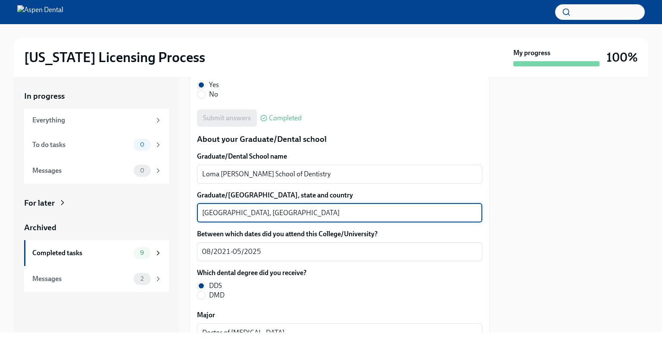
drag, startPoint x: 236, startPoint y: 213, endPoint x: 183, endPoint y: 213, distance: 53.0
click at [183, 213] on div "In progress Everything To do tasks 0 Messages 0 For later Archived Completed ta…" at bounding box center [331, 204] width 634 height 255
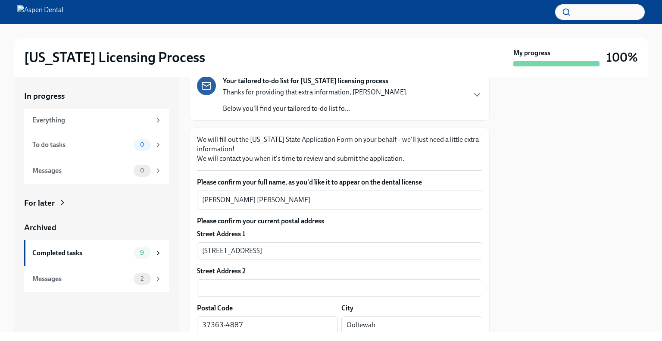
scroll to position [0, 0]
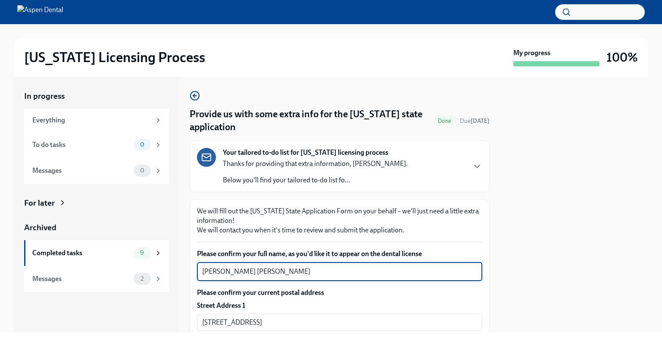
drag, startPoint x: 263, startPoint y: 272, endPoint x: 180, endPoint y: 272, distance: 83.2
click at [180, 272] on div "In progress Everything To do tasks 0 Messages 0 For later Archived Completed ta…" at bounding box center [331, 204] width 634 height 255
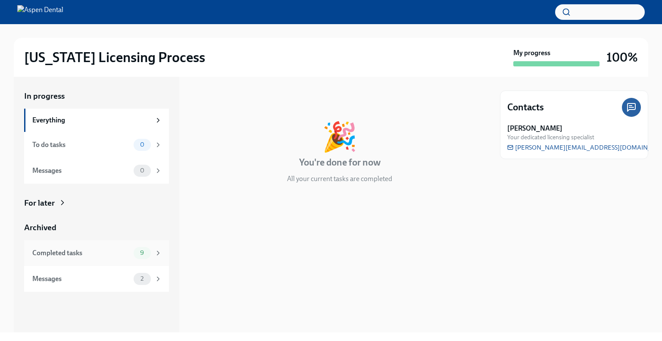
click at [75, 253] on div "Completed tasks" at bounding box center [81, 252] width 98 height 9
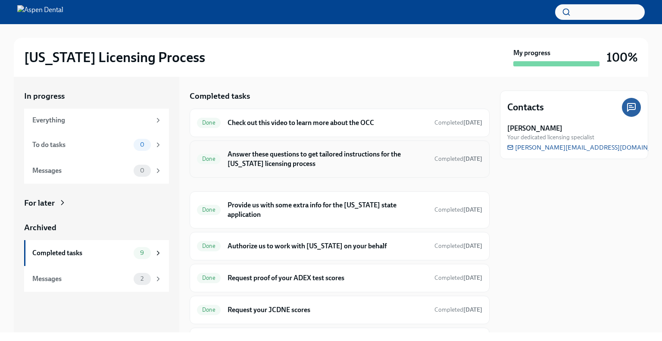
click at [252, 153] on h6 "Answer these questions to get tailored instructions for the [US_STATE] licensin…" at bounding box center [327, 159] width 200 height 19
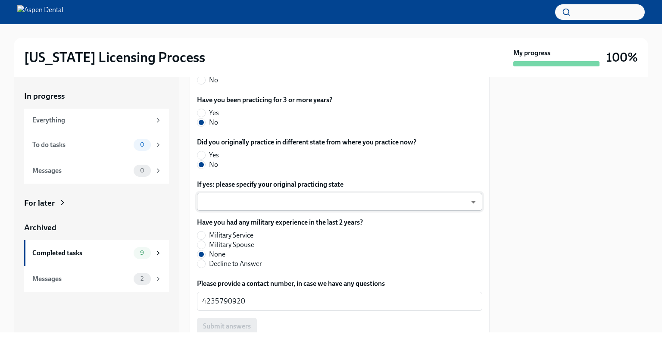
scroll to position [467, 0]
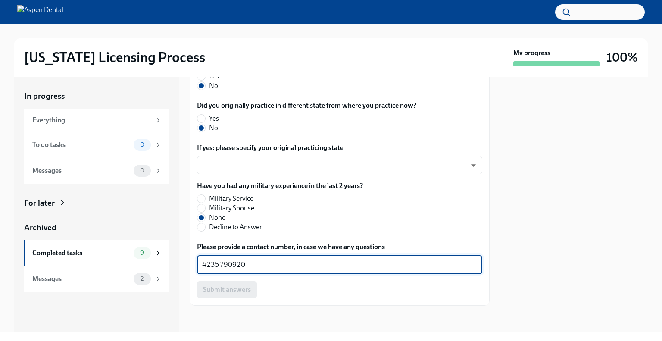
drag, startPoint x: 251, startPoint y: 263, endPoint x: 205, endPoint y: 266, distance: 45.8
click at [193, 265] on div "The requirements for training at the OCC vary depending on your situation. Plea…" at bounding box center [340, 23] width 300 height 564
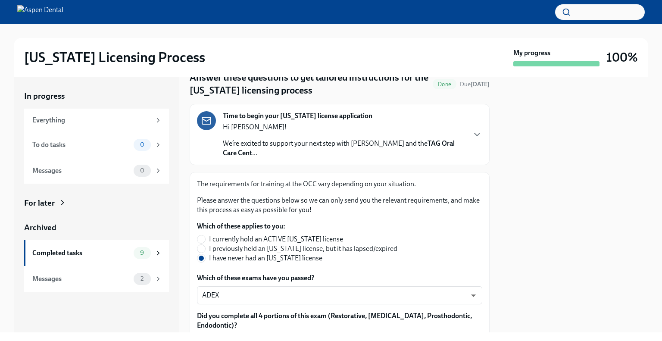
scroll to position [0, 0]
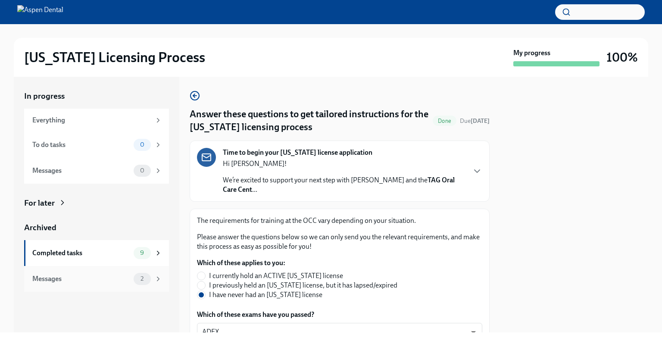
click at [66, 277] on div "Messages" at bounding box center [81, 278] width 98 height 9
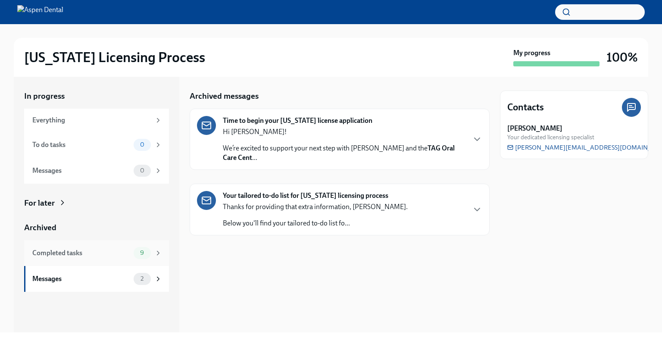
click at [74, 258] on div "Completed tasks 9" at bounding box center [97, 253] width 130 height 12
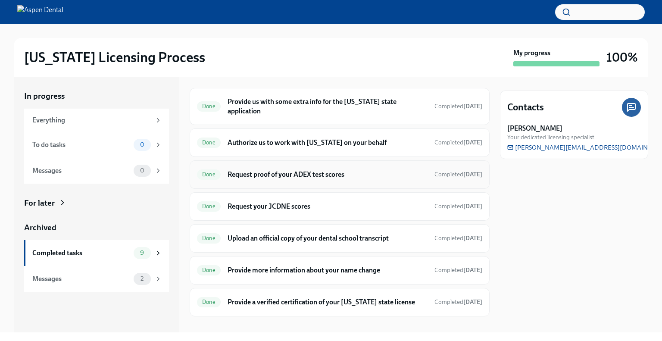
scroll to position [113, 0]
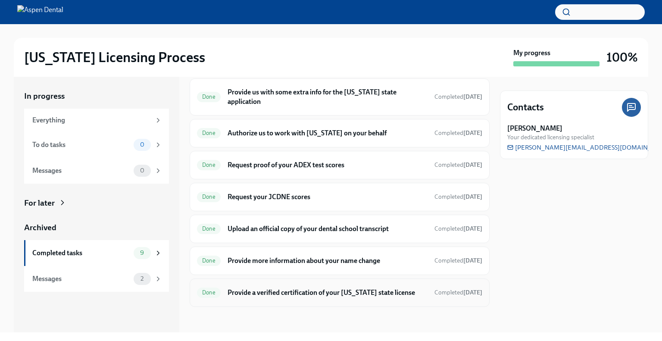
click at [291, 289] on h6 "Provide a verified certification of your [US_STATE] state license" at bounding box center [327, 292] width 200 height 9
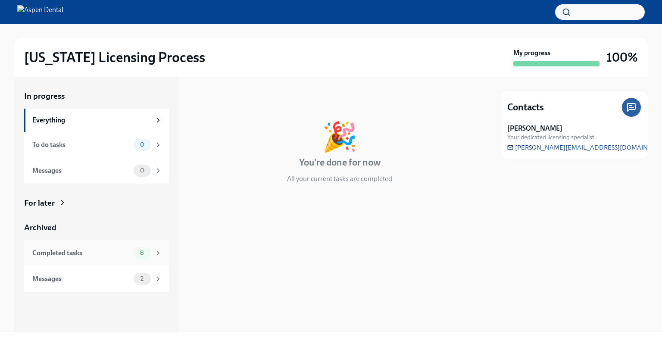
click at [131, 247] on div "Completed tasks 8" at bounding box center [97, 253] width 130 height 12
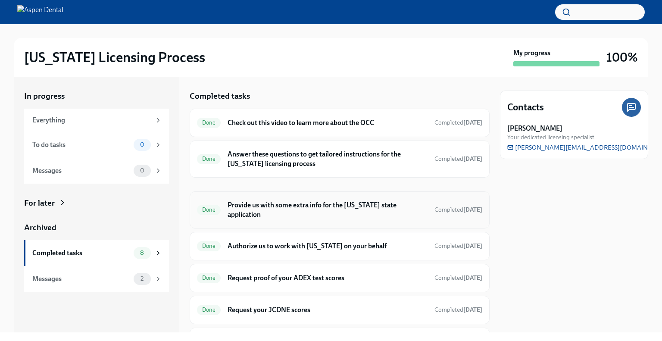
click at [282, 211] on div "Done Provide us with some extra info for the [US_STATE] state application Compl…" at bounding box center [339, 210] width 285 height 22
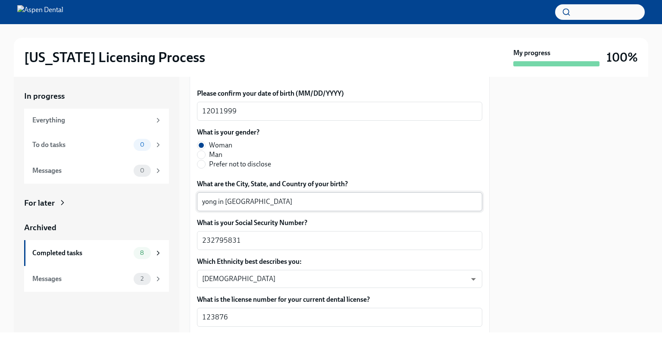
scroll to position [388, 0]
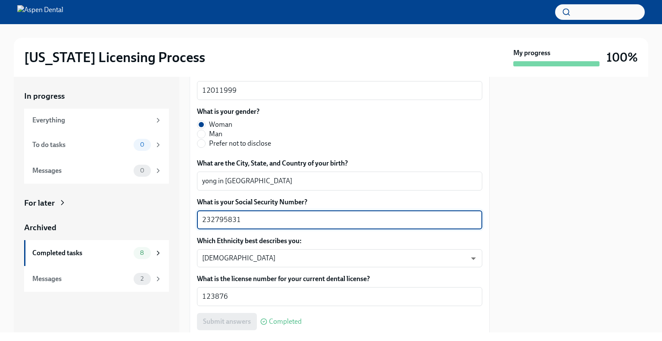
drag, startPoint x: 233, startPoint y: 218, endPoint x: 195, endPoint y: 218, distance: 37.9
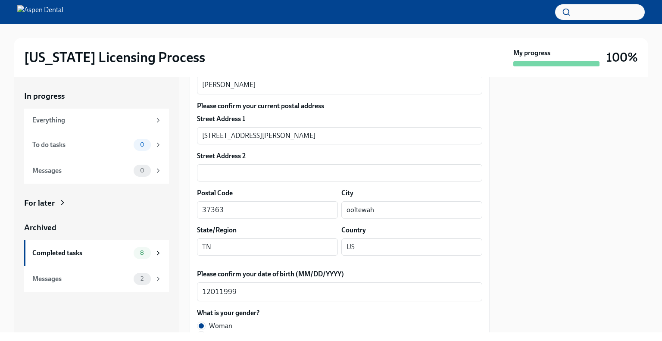
scroll to position [172, 0]
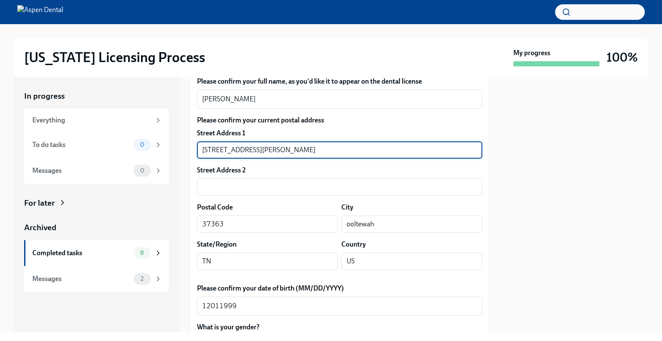
click at [256, 150] on input "4469 Wellesley Dr Ooltewah TN 37363" at bounding box center [339, 149] width 285 height 17
click at [255, 150] on input "4469 Wellesley Dr Ooltewah TN 37363" at bounding box center [339, 149] width 285 height 17
drag, startPoint x: 255, startPoint y: 149, endPoint x: 207, endPoint y: 147, distance: 48.3
click at [197, 147] on input "4469 Wellesley Dr Ooltewah TN 37363" at bounding box center [339, 149] width 285 height 17
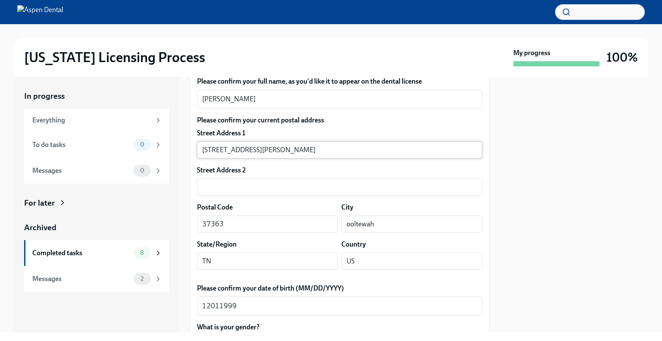
click at [269, 152] on input "4469 Wellesley Dr Ooltewah TN 37363" at bounding box center [339, 149] width 285 height 17
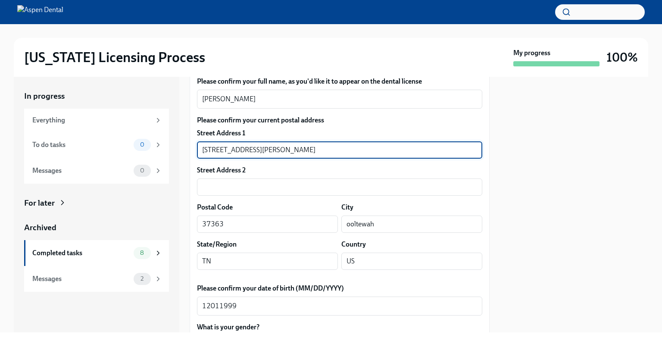
click at [269, 152] on input "4469 Wellesley Dr Ooltewah TN 37363" at bounding box center [339, 149] width 285 height 17
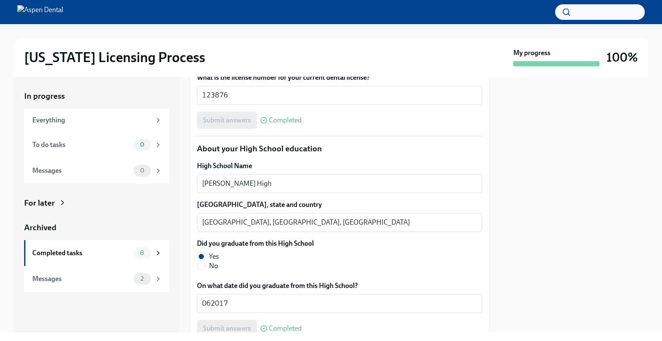
scroll to position [603, 0]
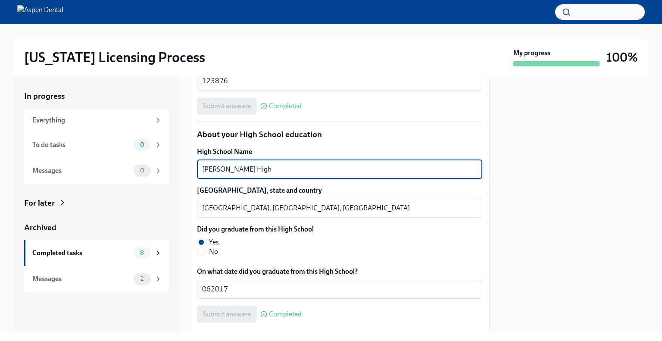
drag, startPoint x: 271, startPoint y: 167, endPoint x: 196, endPoint y: 168, distance: 75.0
click at [185, 165] on div "In progress Everything To do tasks 0 Messages 0 For later Archived Completed ta…" at bounding box center [331, 204] width 634 height 255
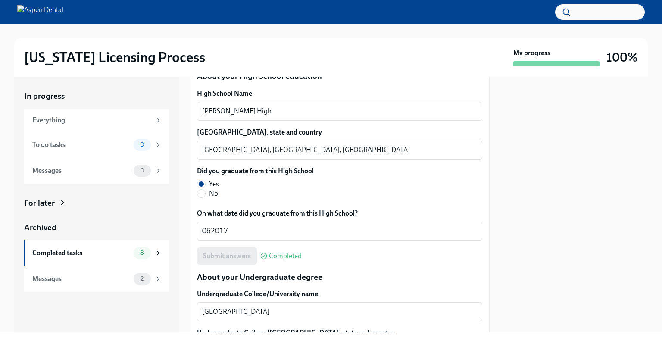
scroll to position [732, 0]
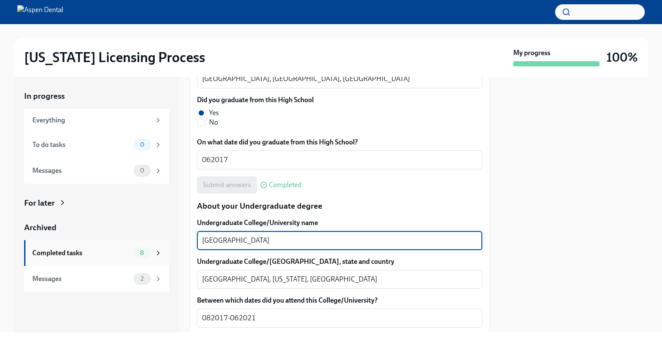
drag, startPoint x: 256, startPoint y: 243, endPoint x: 200, endPoint y: 241, distance: 56.5
click at [161, 242] on div "In progress Everything To do tasks 0 Messages 0 For later Archived Completed ta…" at bounding box center [331, 204] width 634 height 255
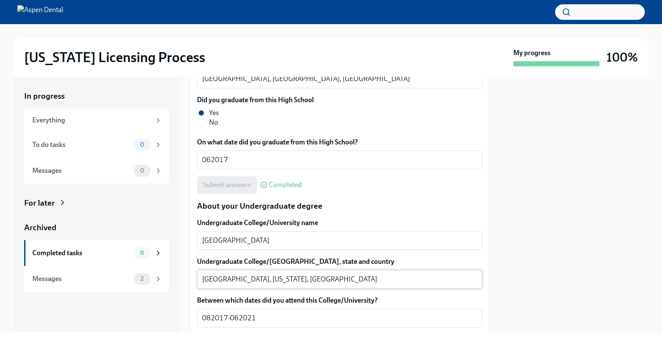
click at [214, 282] on textarea "Irvine, California, US" at bounding box center [339, 279] width 275 height 10
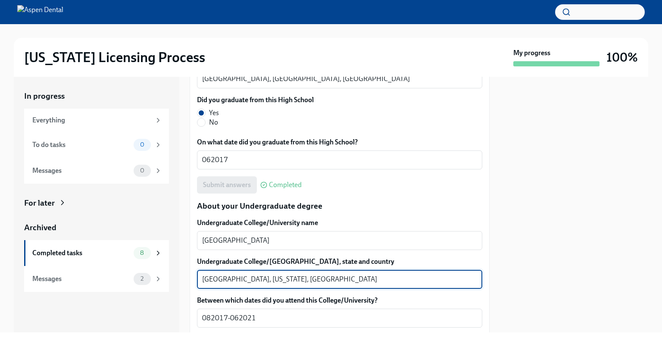
click at [214, 282] on textarea "Irvine, California, US" at bounding box center [339, 279] width 275 height 10
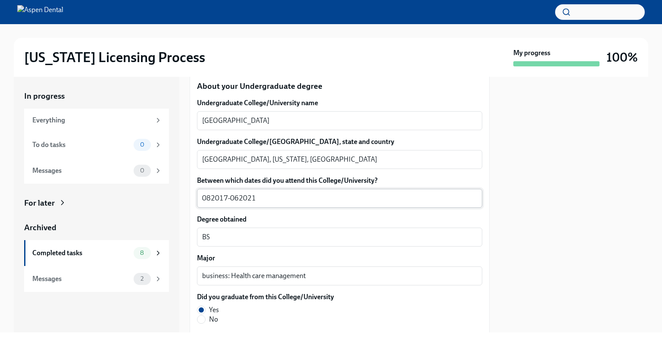
scroll to position [862, 0]
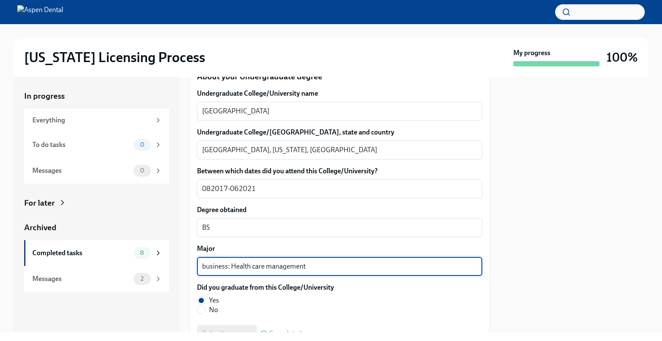
drag, startPoint x: 310, startPoint y: 263, endPoint x: 232, endPoint y: 265, distance: 78.0
click at [232, 265] on textarea "business: Health care management" at bounding box center [339, 266] width 275 height 10
click at [234, 265] on textarea "business: Health care management" at bounding box center [339, 266] width 275 height 10
drag, startPoint x: 307, startPoint y: 265, endPoint x: 199, endPoint y: 267, distance: 107.7
click at [196, 267] on div "We will fill out the Illinois State Application Form on your behalf – we'll jus…" at bounding box center [340, 302] width 300 height 1931
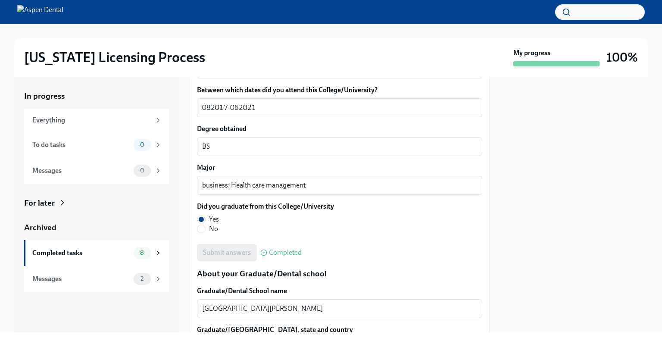
scroll to position [1077, 0]
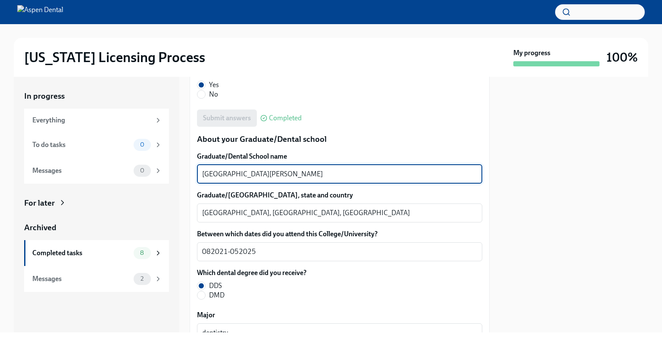
drag, startPoint x: 246, startPoint y: 175, endPoint x: 196, endPoint y: 180, distance: 50.7
click at [196, 180] on div "We will fill out the Illinois State Application Form on your behalf – we'll jus…" at bounding box center [340, 87] width 300 height 1931
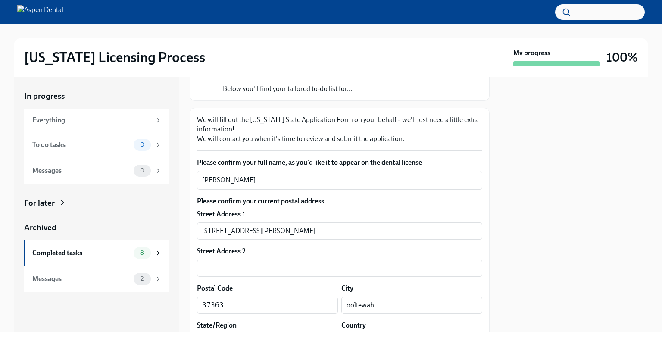
scroll to position [0, 0]
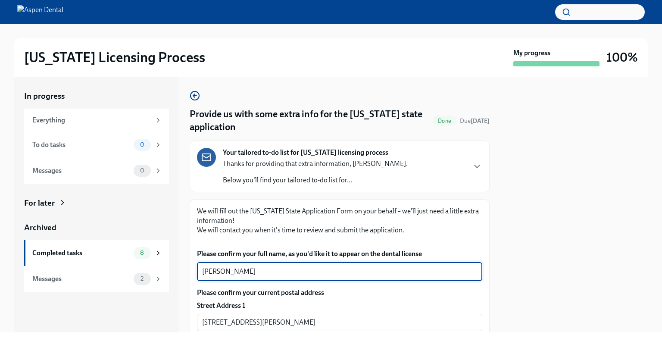
drag, startPoint x: 233, startPoint y: 272, endPoint x: 197, endPoint y: 271, distance: 35.3
click at [197, 271] on div "Yumin Lee x ​" at bounding box center [339, 271] width 285 height 19
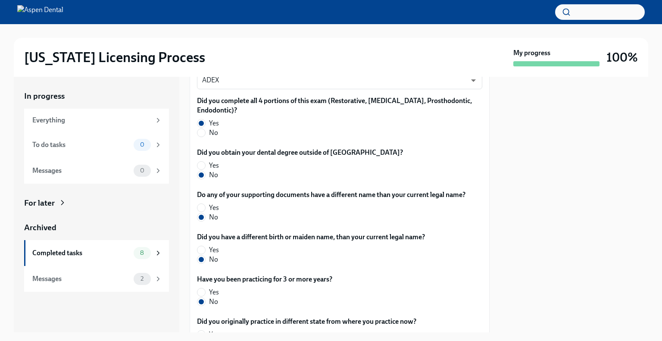
scroll to position [467, 0]
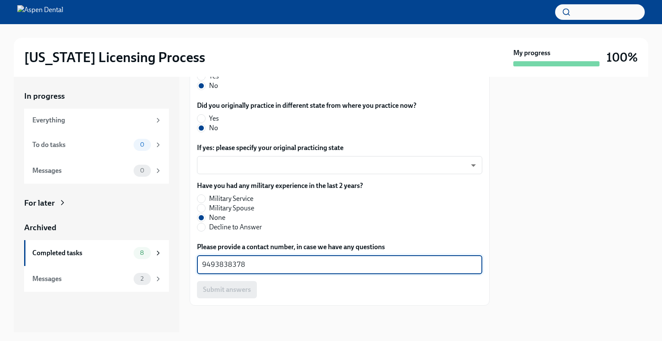
drag, startPoint x: 243, startPoint y: 262, endPoint x: 187, endPoint y: 265, distance: 55.7
click at [187, 265] on div "In progress Everything To do tasks 0 Messages 0 For later Archived Completed ta…" at bounding box center [331, 204] width 634 height 255
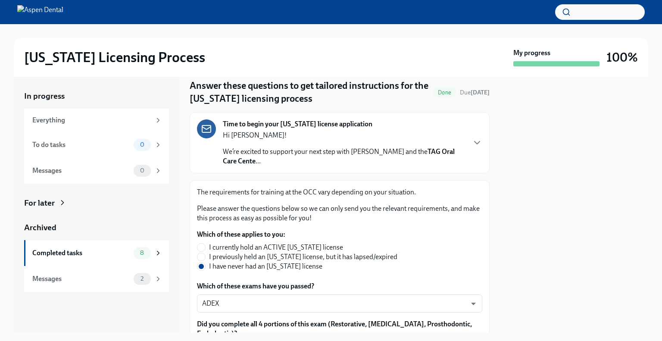
scroll to position [0, 0]
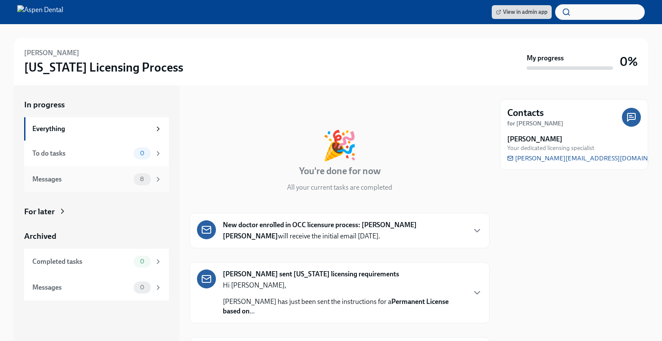
click at [83, 185] on div "Messages 8" at bounding box center [96, 179] width 145 height 26
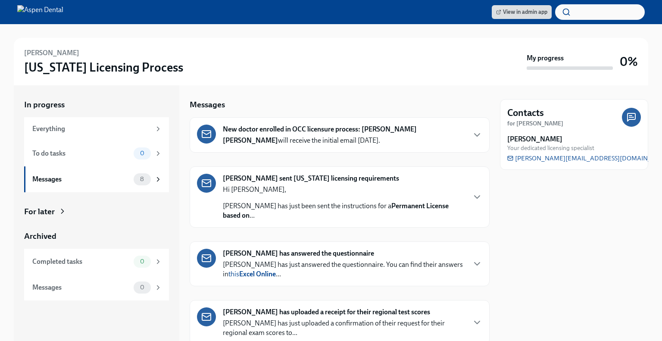
click at [310, 262] on p "[PERSON_NAME] has just answered the questionnaire. You can find their answers i…" at bounding box center [344, 269] width 242 height 19
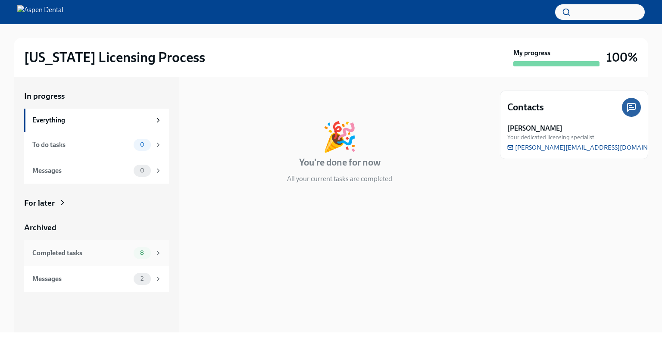
click at [133, 260] on div "Completed tasks 8" at bounding box center [96, 253] width 145 height 26
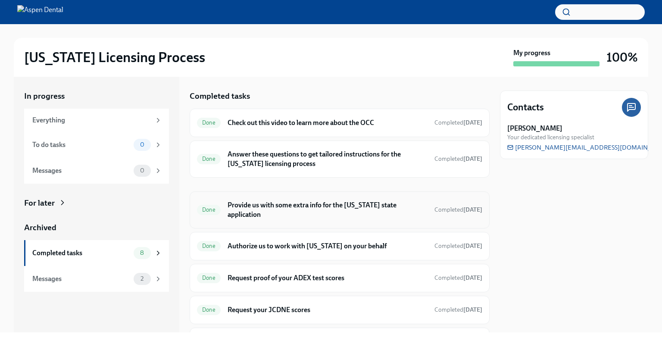
click at [296, 214] on h6 "Provide us with some extra info for the [US_STATE] state application" at bounding box center [327, 209] width 200 height 19
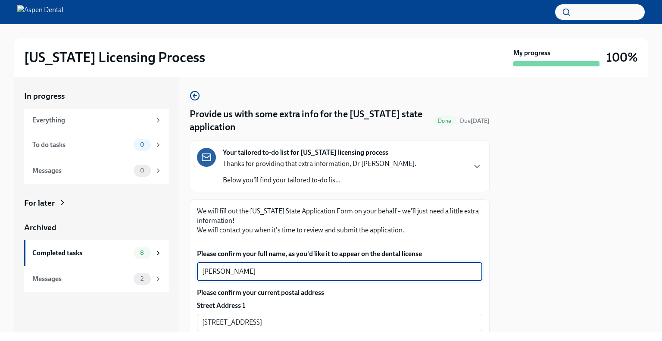
drag, startPoint x: 261, startPoint y: 271, endPoint x: 186, endPoint y: 272, distance: 75.4
click at [186, 272] on div "In progress Everything To do tasks 0 Messages 0 For later Archived Completed ta…" at bounding box center [331, 204] width 634 height 255
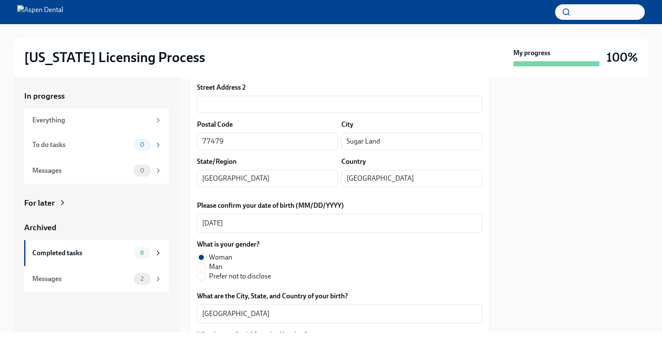
scroll to position [215, 0]
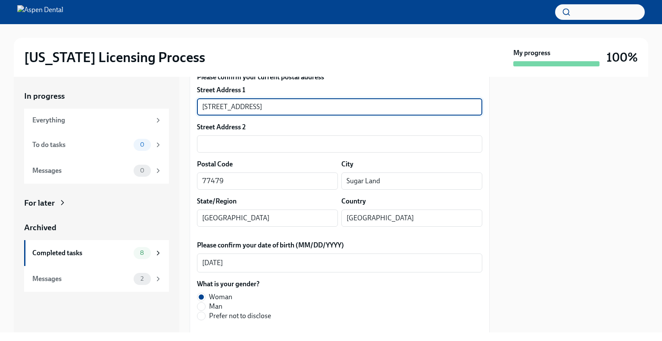
drag, startPoint x: 255, startPoint y: 107, endPoint x: 191, endPoint y: 110, distance: 63.4
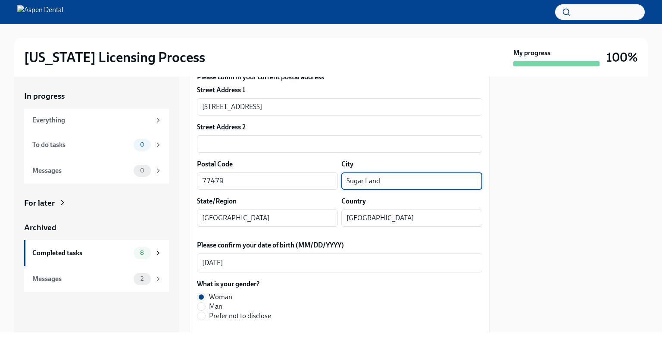
drag, startPoint x: 380, startPoint y: 179, endPoint x: 305, endPoint y: 193, distance: 76.2
click at [305, 193] on div "Please confirm your current postal address Street Address [STREET_ADDRESS][GEOG…" at bounding box center [339, 152] width 285 height 161
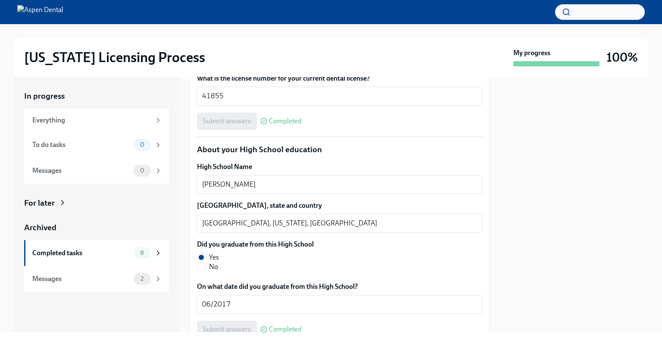
scroll to position [603, 0]
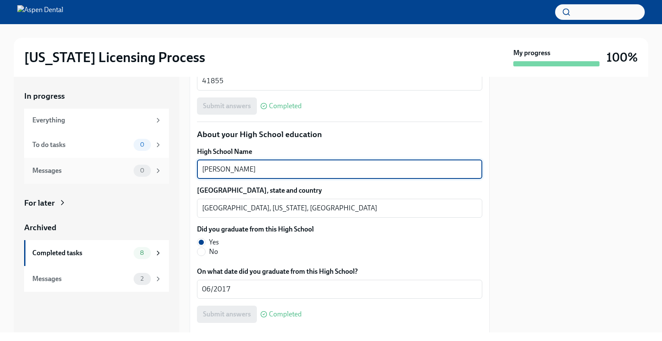
drag, startPoint x: 263, startPoint y: 169, endPoint x: 159, endPoint y: 158, distance: 105.3
click at [157, 157] on div "In progress Everything To do tasks 0 Messages 0 For later Archived Completed ta…" at bounding box center [331, 204] width 634 height 255
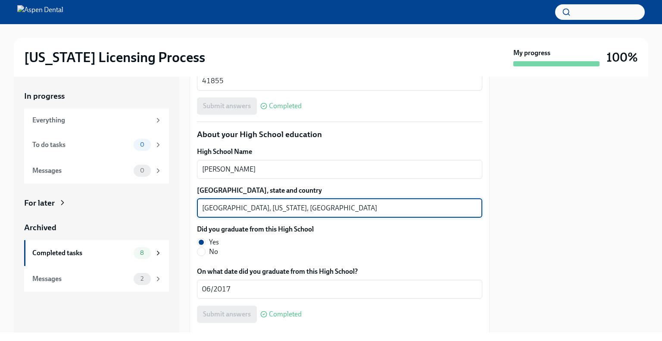
drag, startPoint x: 235, startPoint y: 209, endPoint x: 202, endPoint y: 212, distance: 33.7
click at [202, 212] on textarea "[GEOGRAPHIC_DATA], [US_STATE], [GEOGRAPHIC_DATA]" at bounding box center [339, 208] width 275 height 10
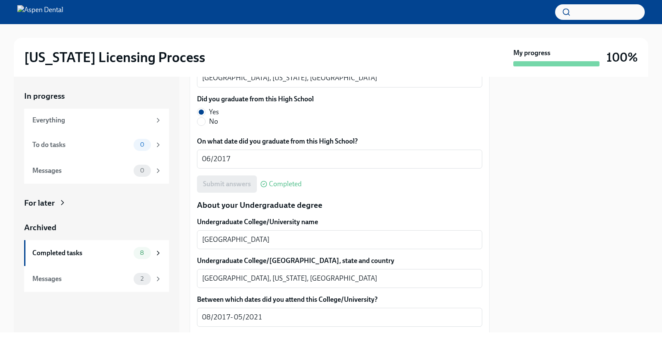
scroll to position [776, 0]
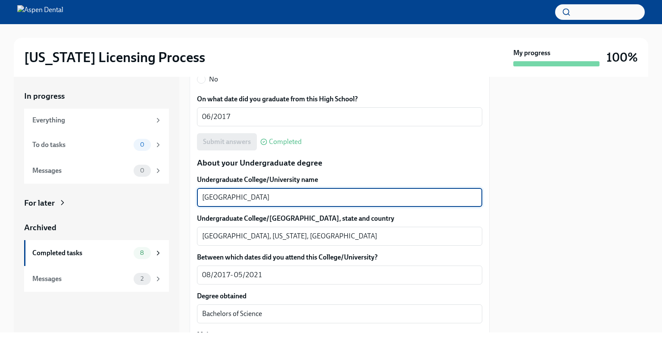
drag, startPoint x: 266, startPoint y: 194, endPoint x: 168, endPoint y: 194, distance: 97.8
click at [168, 194] on div "In progress Everything To do tasks 0 Messages 0 For later Archived Completed ta…" at bounding box center [331, 204] width 634 height 255
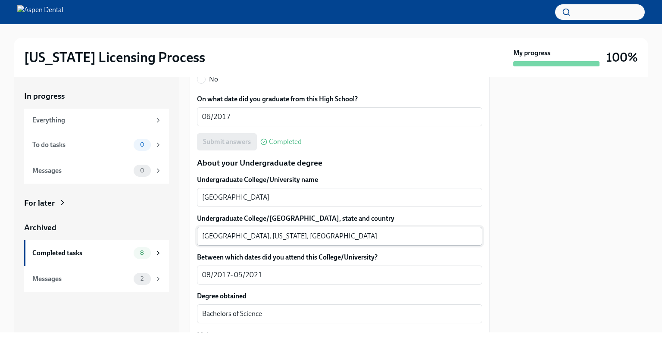
click at [215, 237] on textarea "[GEOGRAPHIC_DATA], [US_STATE], [GEOGRAPHIC_DATA]" at bounding box center [339, 236] width 275 height 10
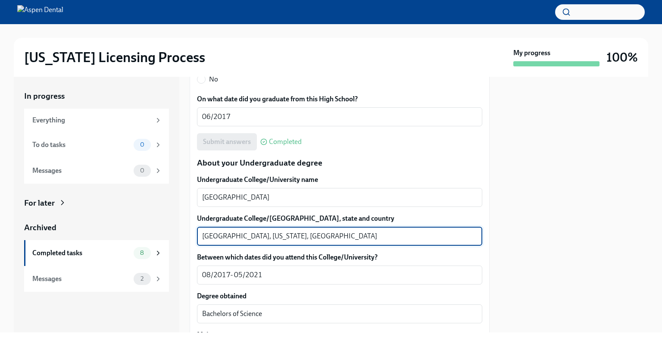
drag, startPoint x: 215, startPoint y: 237, endPoint x: 207, endPoint y: 238, distance: 8.7
click at [207, 238] on textarea "[GEOGRAPHIC_DATA], [US_STATE], [GEOGRAPHIC_DATA]" at bounding box center [339, 236] width 275 height 10
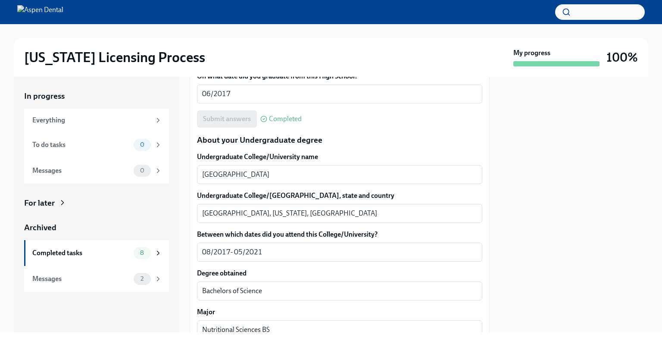
scroll to position [819, 0]
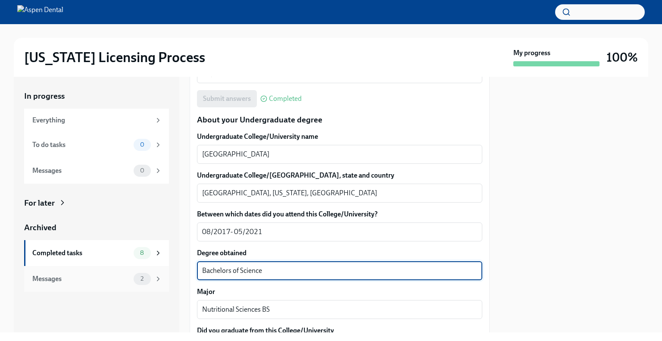
drag, startPoint x: 264, startPoint y: 275, endPoint x: 197, endPoint y: 271, distance: 67.4
click at [169, 271] on div "In progress Everything To do tasks 0 Messages 0 For later Archived Completed ta…" at bounding box center [331, 204] width 634 height 255
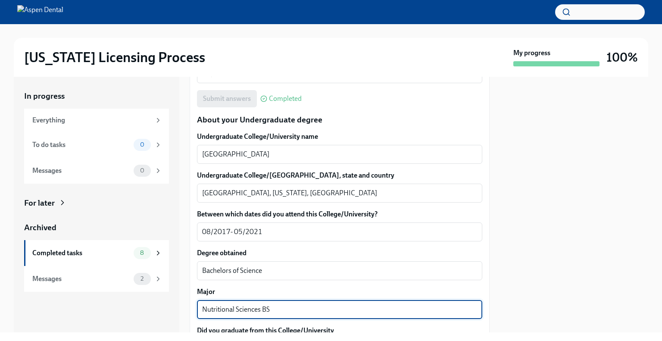
drag, startPoint x: 259, startPoint y: 310, endPoint x: 179, endPoint y: 307, distance: 80.2
click at [179, 307] on div "In progress Everything To do tasks 0 Messages 0 For later Archived Completed ta…" at bounding box center [331, 204] width 634 height 255
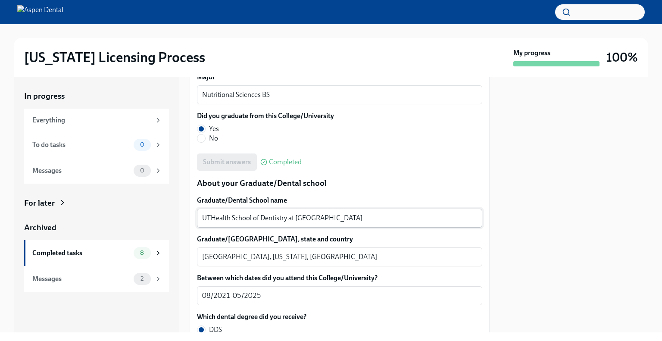
scroll to position [1034, 0]
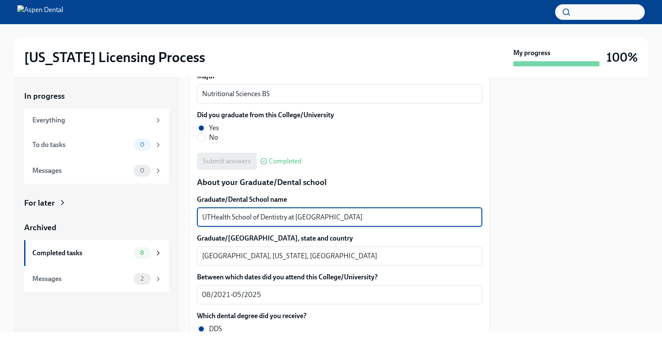
drag, startPoint x: 184, startPoint y: 212, endPoint x: 165, endPoint y: 212, distance: 18.5
click at [165, 212] on div "In progress Everything To do tasks 0 Messages 0 For later Archived Completed ta…" at bounding box center [331, 204] width 634 height 255
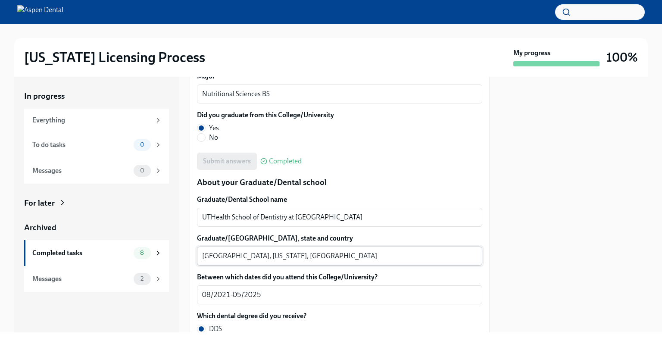
click at [212, 255] on textarea "[GEOGRAPHIC_DATA], [US_STATE], [GEOGRAPHIC_DATA]" at bounding box center [339, 256] width 275 height 10
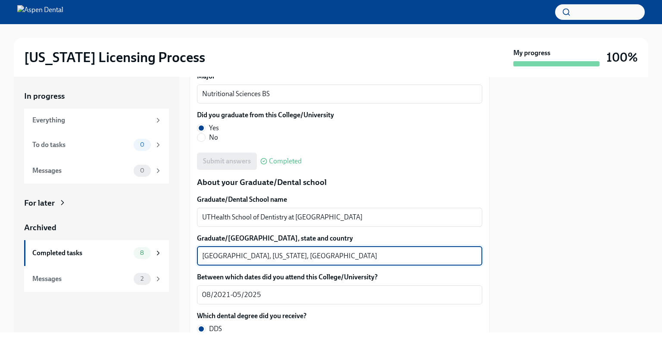
click at [212, 255] on textarea "[GEOGRAPHIC_DATA], [US_STATE], [GEOGRAPHIC_DATA]" at bounding box center [339, 256] width 275 height 10
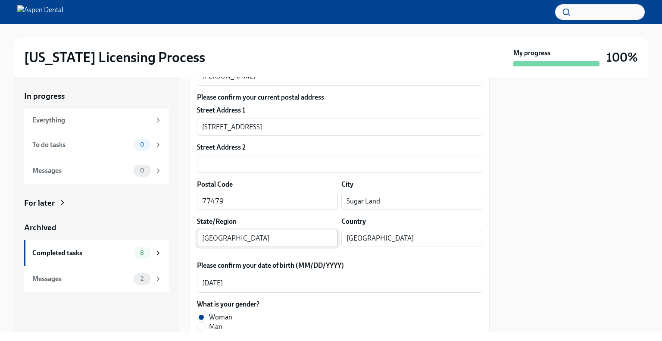
scroll to position [172, 0]
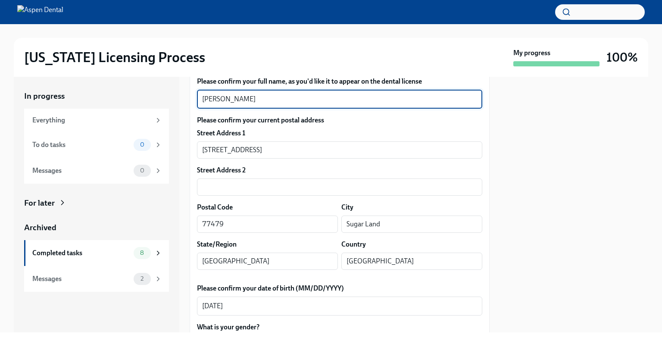
drag, startPoint x: 274, startPoint y: 100, endPoint x: 190, endPoint y: 103, distance: 84.1
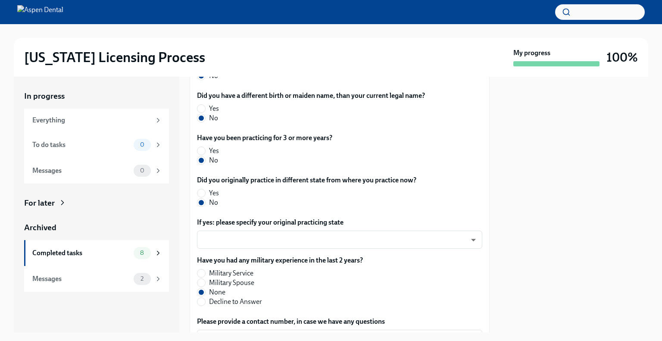
scroll to position [467, 0]
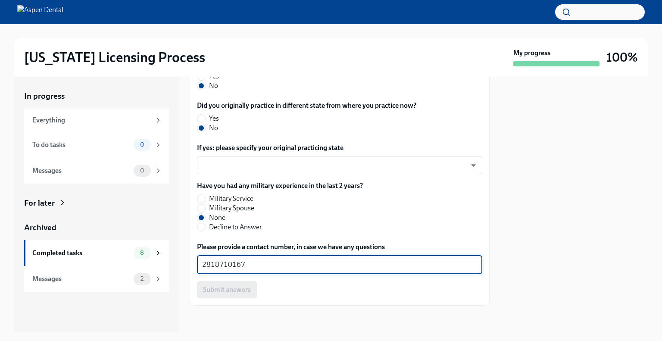
drag, startPoint x: 233, startPoint y: 265, endPoint x: 176, endPoint y: 268, distance: 57.0
click at [176, 268] on div "In progress Everything To do tasks 0 Messages 0 For later Archived Completed ta…" at bounding box center [331, 204] width 634 height 255
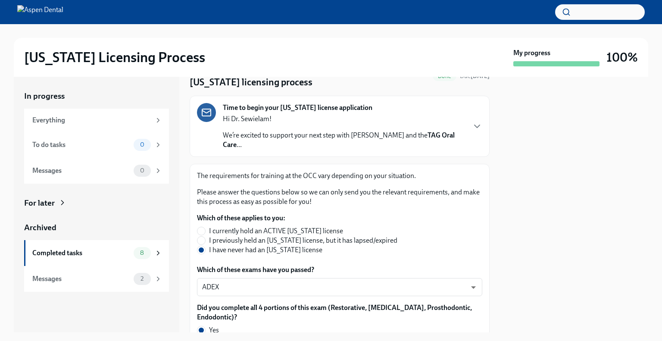
scroll to position [0, 0]
